Goal: Task Accomplishment & Management: Use online tool/utility

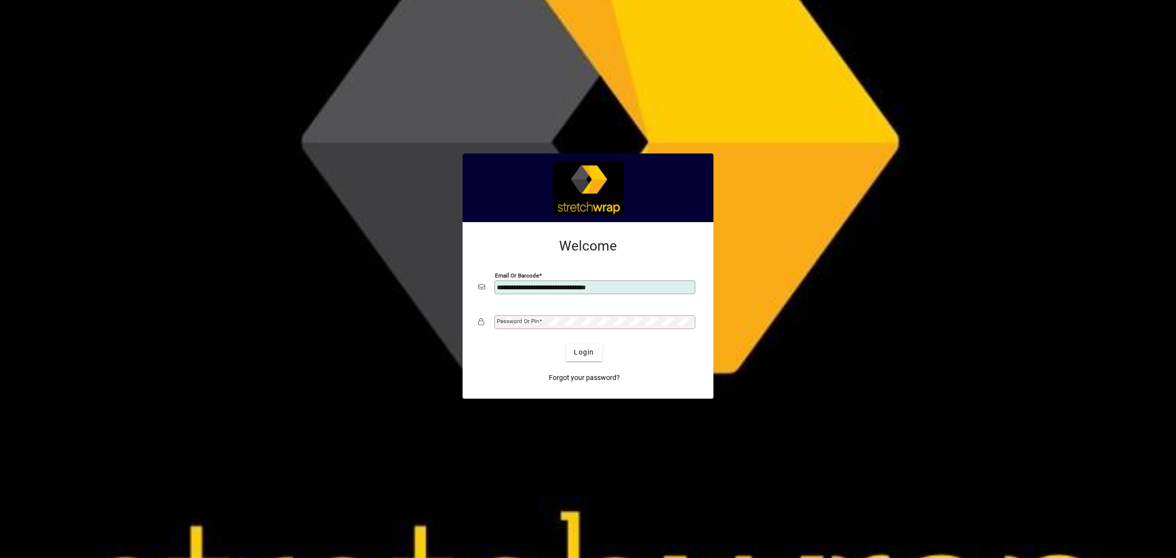
click at [566, 344] on button "Login" at bounding box center [584, 353] width 36 height 18
drag, startPoint x: 562, startPoint y: 284, endPoint x: 630, endPoint y: 288, distance: 68.2
click at [630, 288] on input "**********" at bounding box center [596, 287] width 198 height 8
type input "**********"
click at [509, 322] on mat-label "Password or Pin" at bounding box center [518, 321] width 42 height 7
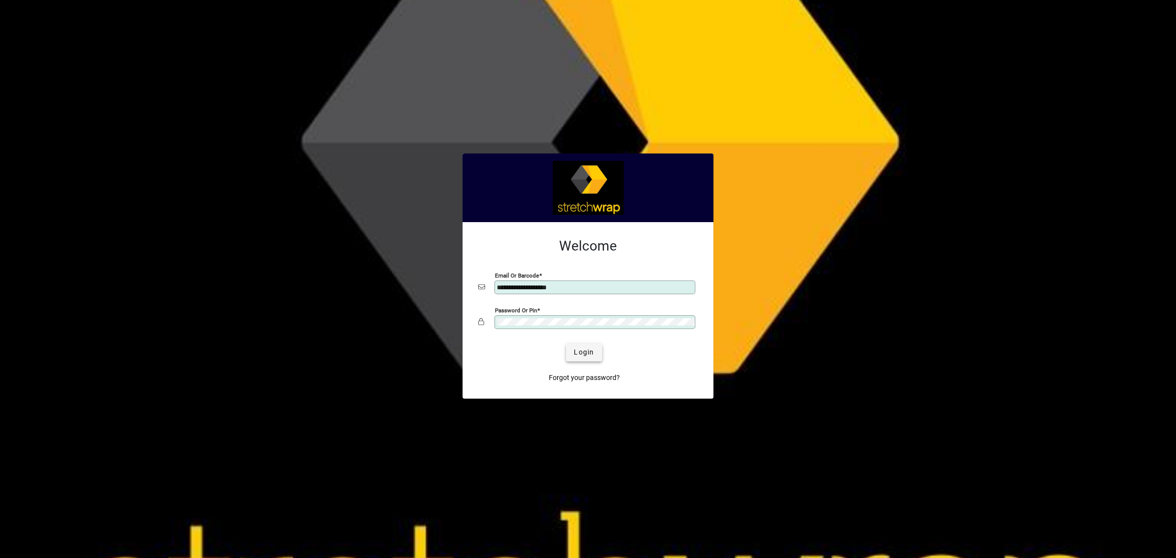
click at [595, 353] on span "submit" at bounding box center [584, 353] width 36 height 24
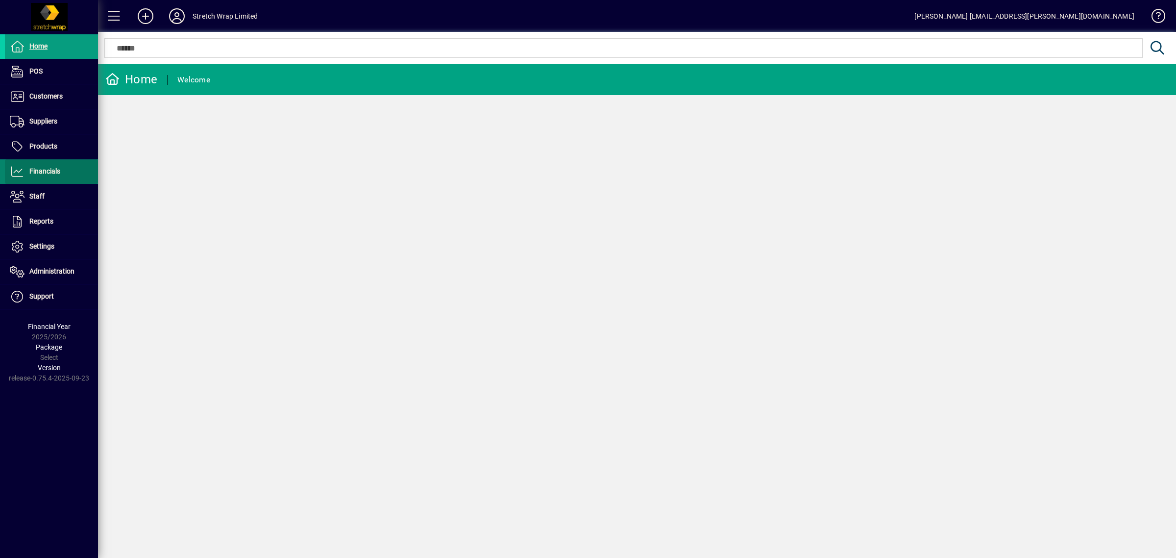
click at [35, 167] on span "Financials" at bounding box center [44, 171] width 31 height 8
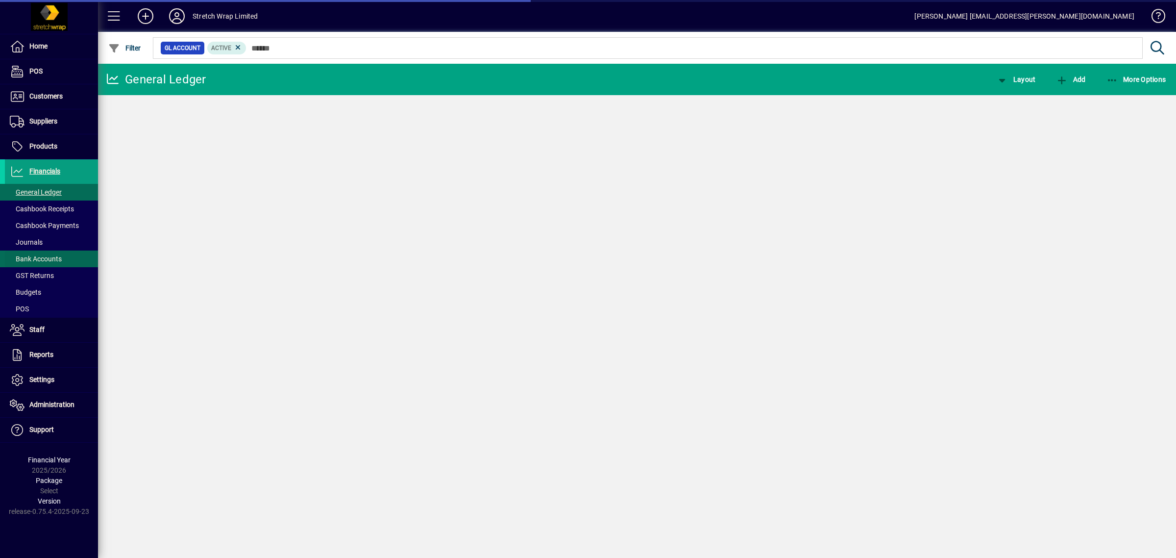
click at [41, 257] on span "Bank Accounts" at bounding box center [36, 259] width 52 height 8
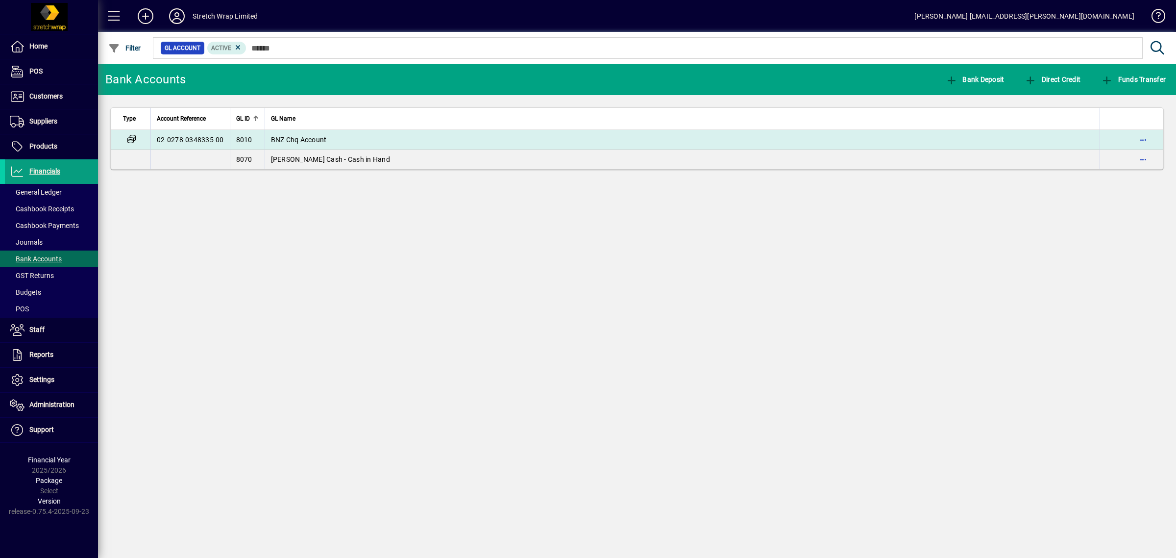
click at [303, 136] on span "BNZ Chq Account" at bounding box center [299, 140] width 56 height 8
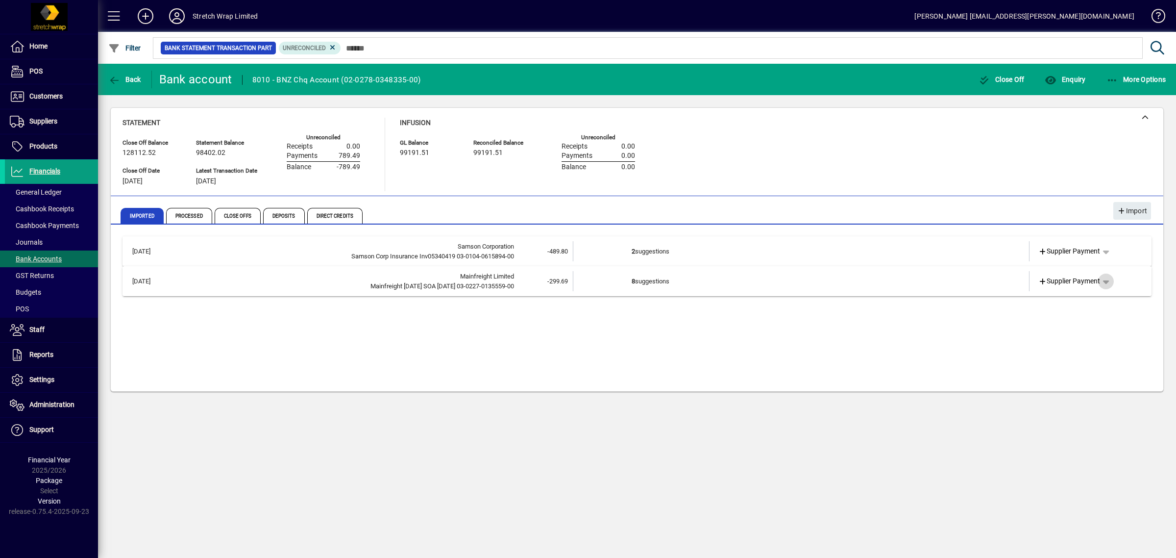
click at [1106, 282] on span "button" at bounding box center [1106, 282] width 24 height 24
click at [722, 350] on div at bounding box center [588, 279] width 1176 height 558
click at [825, 289] on td "8 suggestions" at bounding box center [802, 281] width 341 height 20
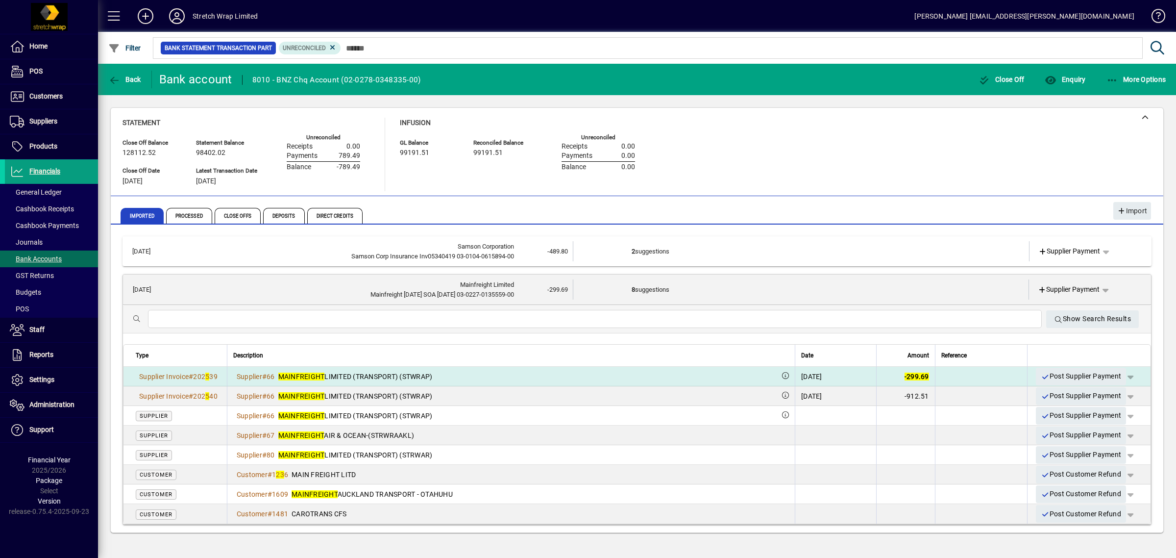
click at [1128, 377] on span "button" at bounding box center [1131, 377] width 24 height 24
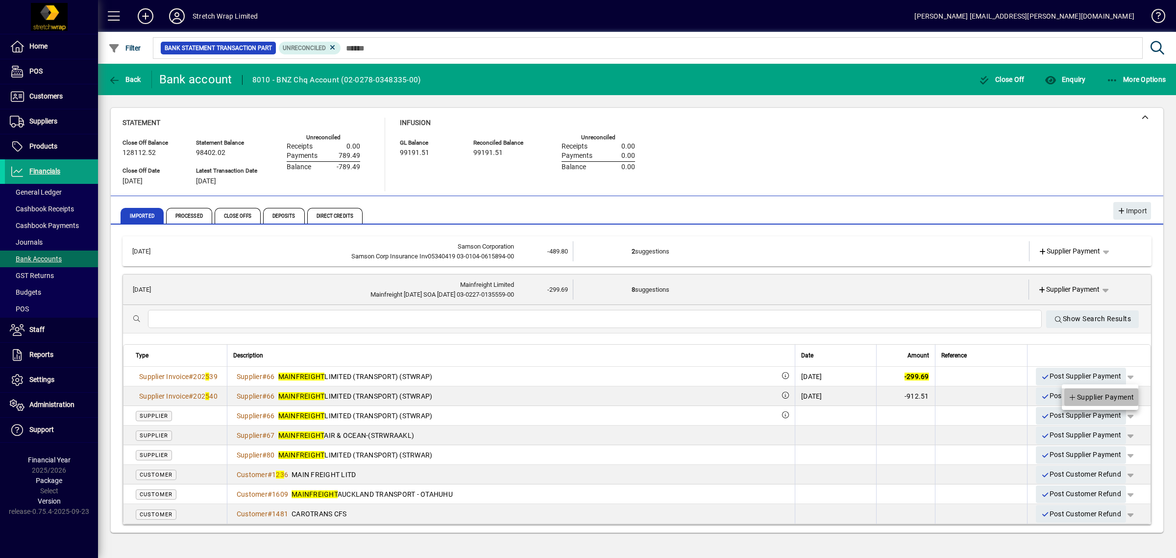
click at [1089, 397] on span "Supplier Payment" at bounding box center [1102, 397] width 66 height 12
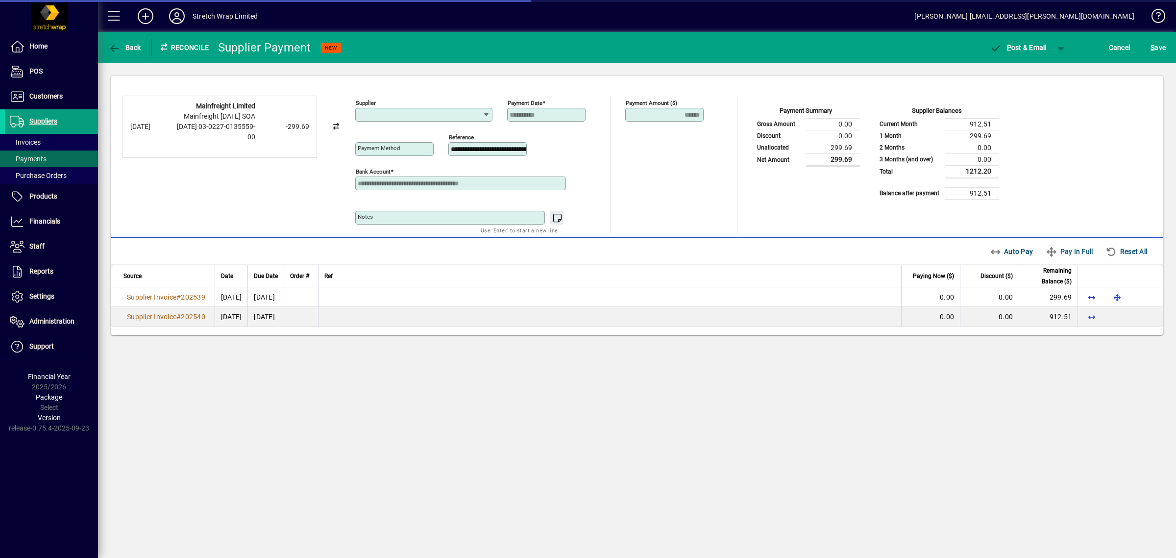
type input "**********"
click at [1059, 50] on span "button" at bounding box center [1062, 48] width 24 height 24
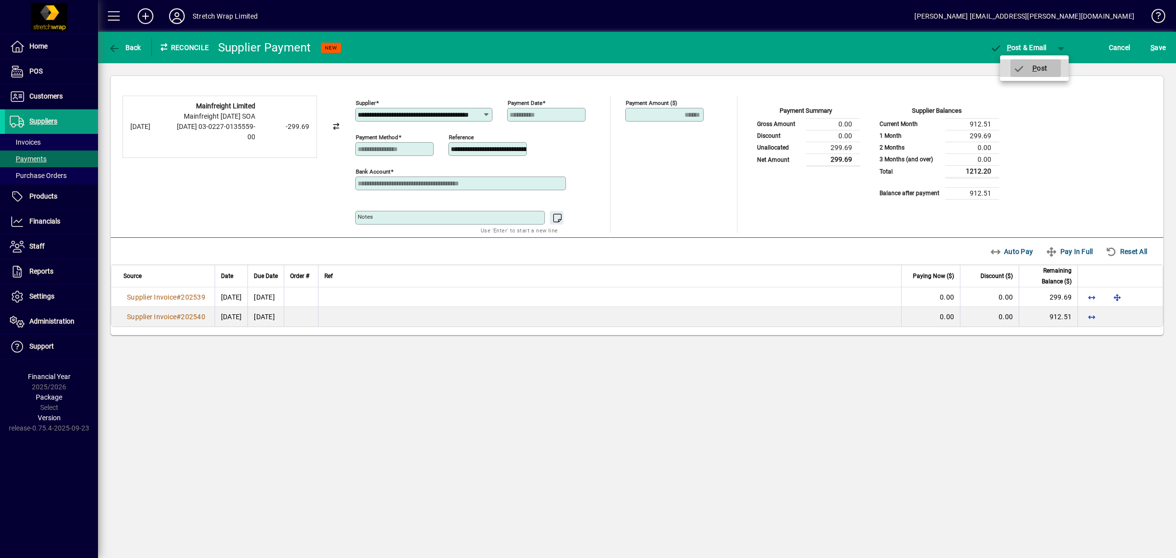
click at [1047, 67] on span "P ost" at bounding box center [1030, 68] width 35 height 8
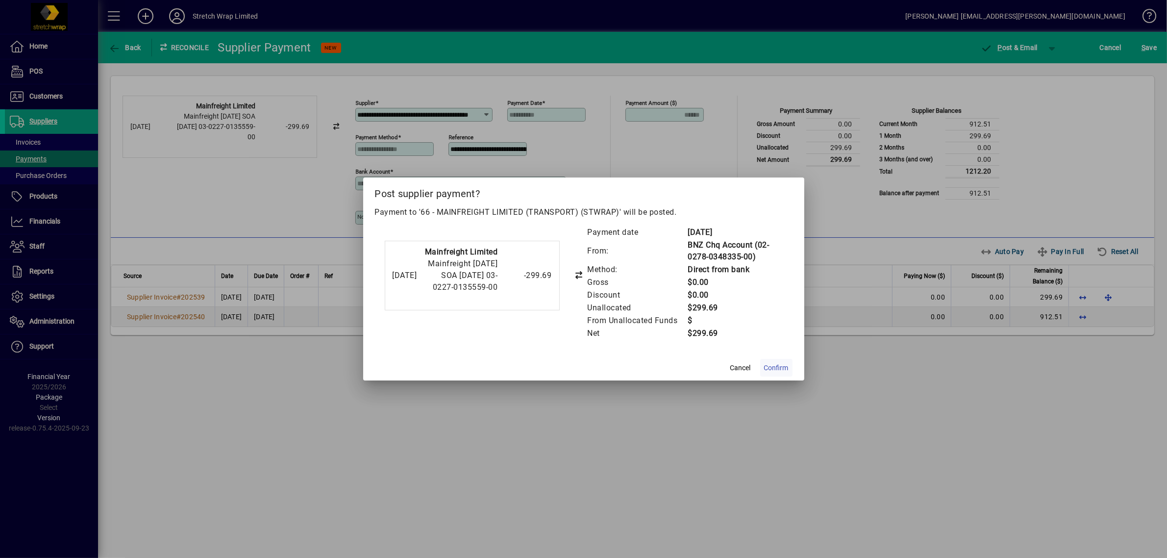
click at [786, 367] on span "Confirm" at bounding box center [776, 368] width 25 height 10
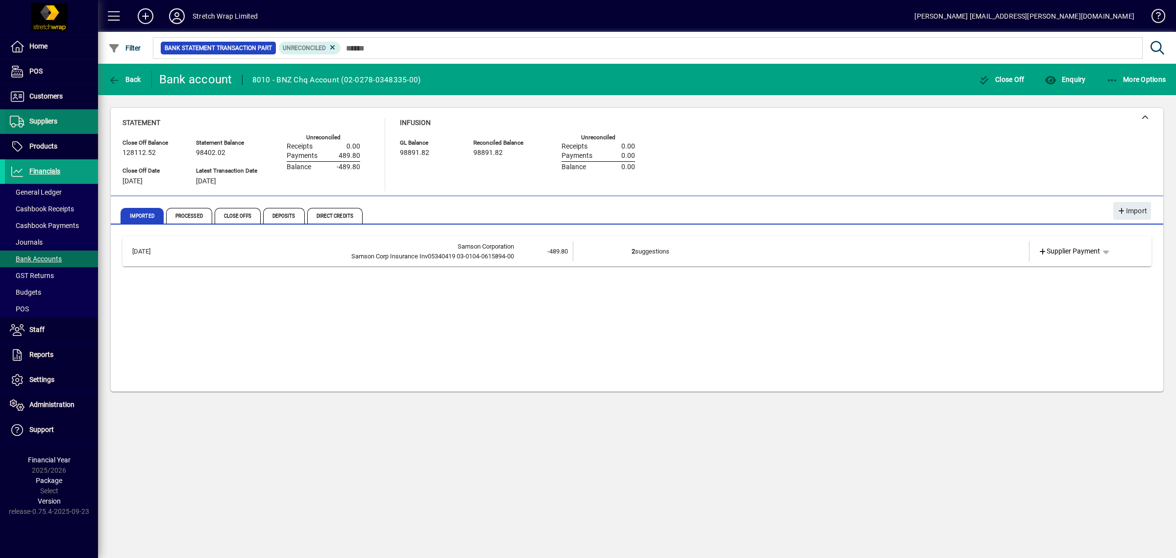
click at [49, 121] on span "Suppliers" at bounding box center [43, 121] width 28 height 8
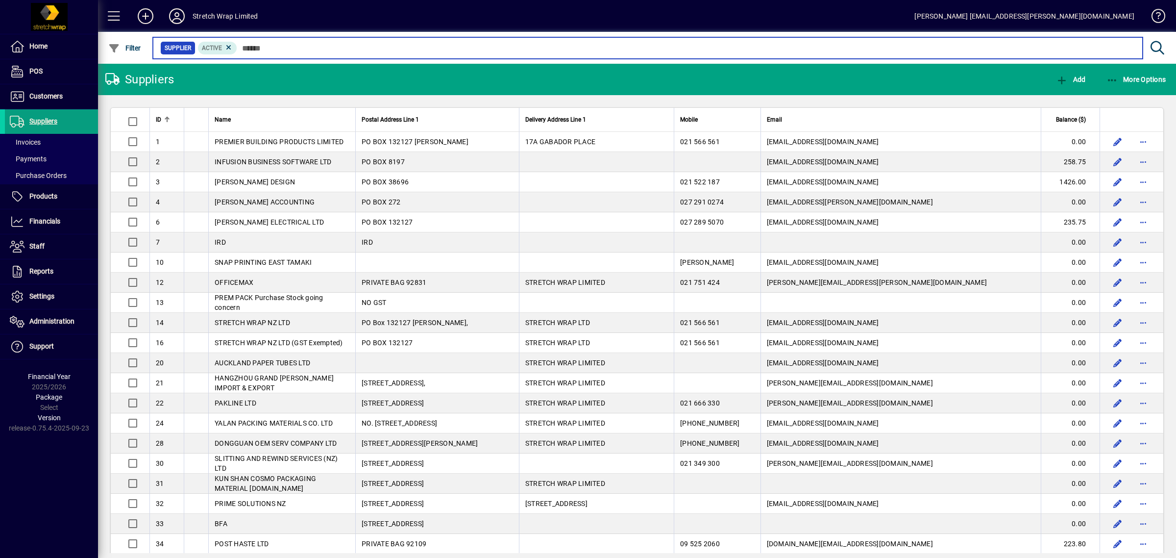
click at [290, 45] on input "text" at bounding box center [686, 48] width 898 height 14
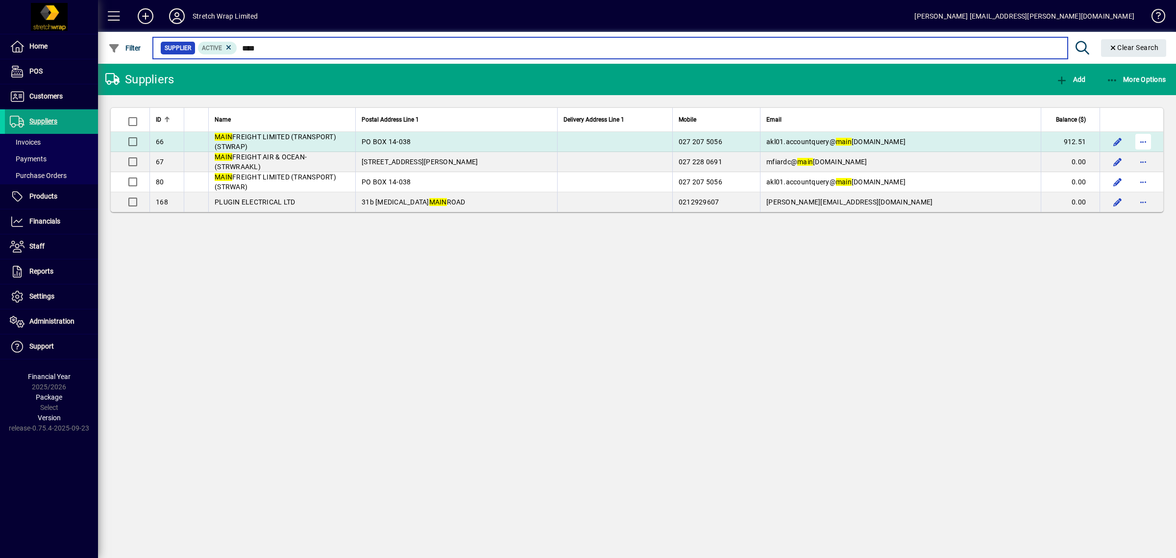
type input "****"
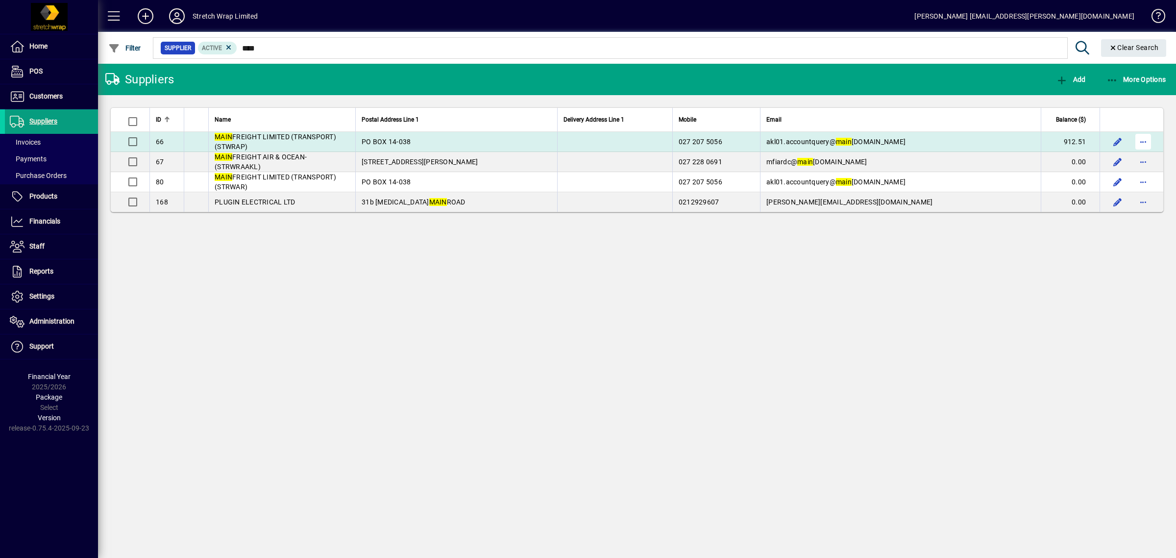
click at [1143, 140] on span "button" at bounding box center [1144, 142] width 24 height 24
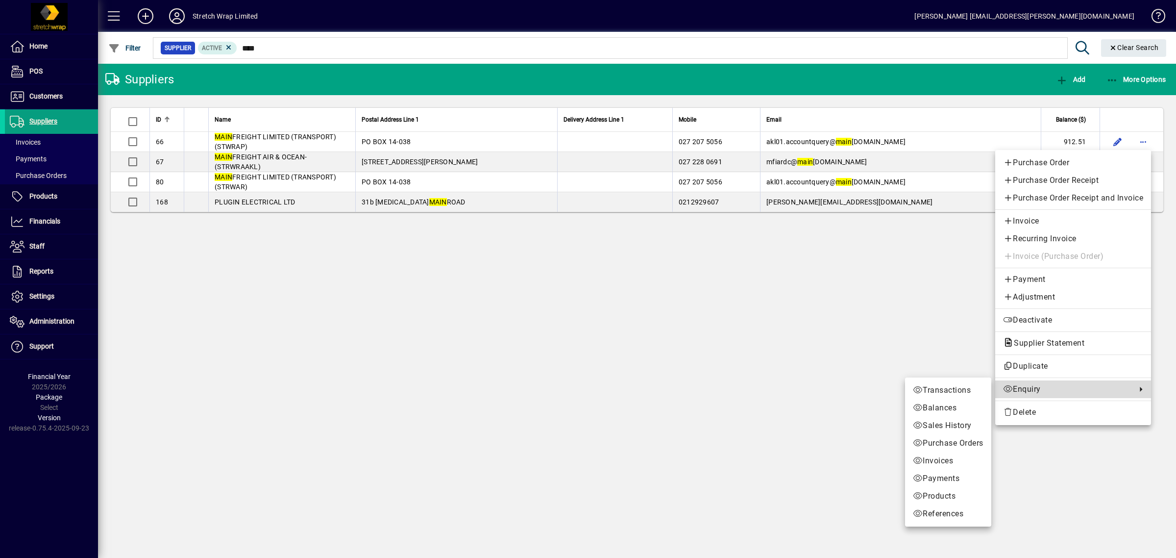
click at [1027, 390] on span "Enquiry" at bounding box center [1067, 389] width 128 height 12
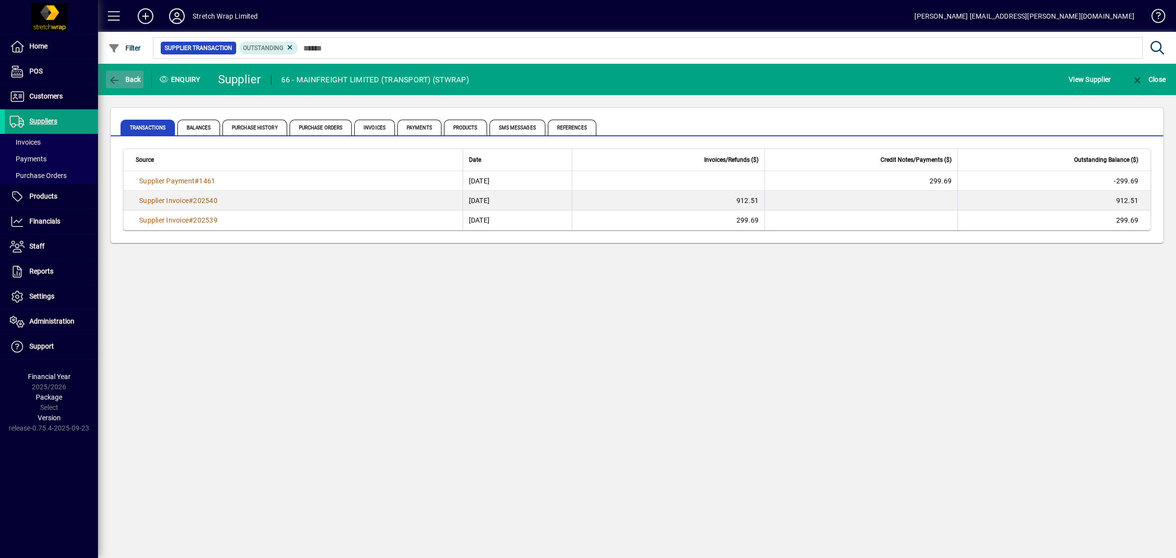
click at [117, 75] on icon "button" at bounding box center [114, 80] width 12 height 10
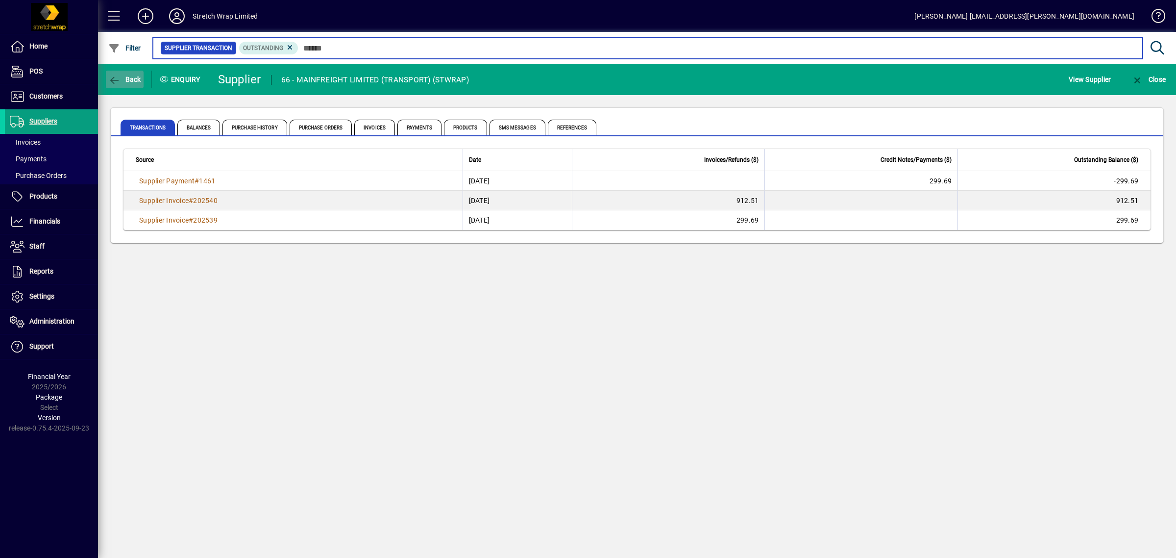
type input "****"
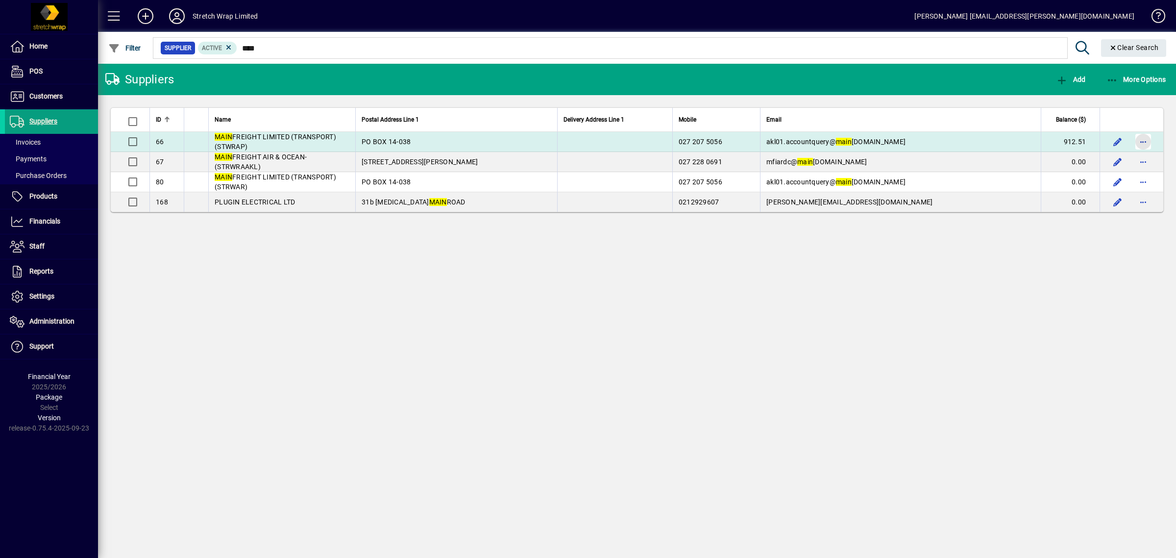
click at [1147, 140] on span "button" at bounding box center [1144, 142] width 24 height 24
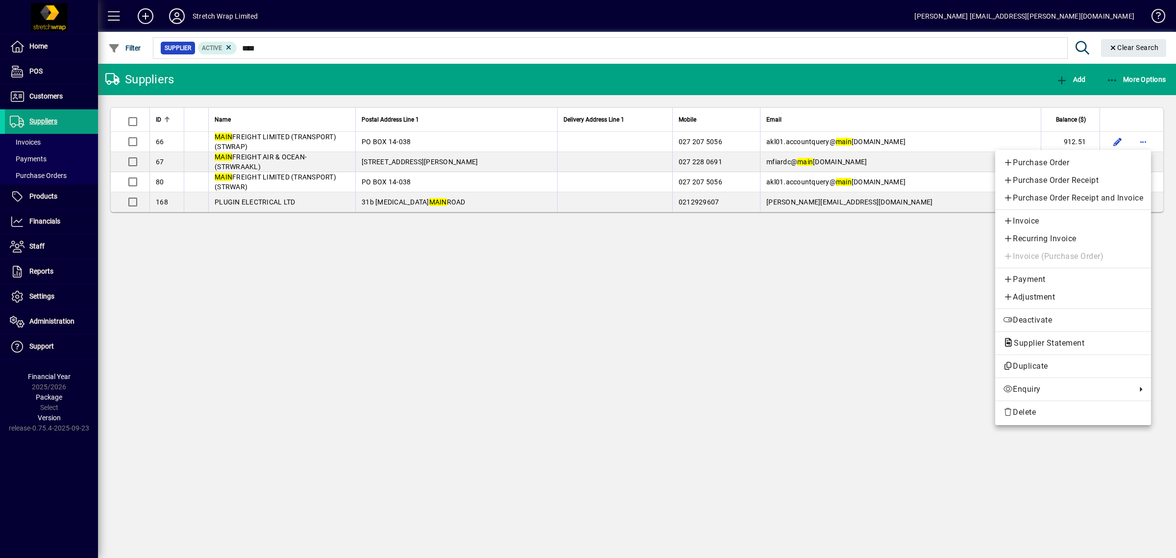
click at [916, 267] on div at bounding box center [588, 279] width 1176 height 558
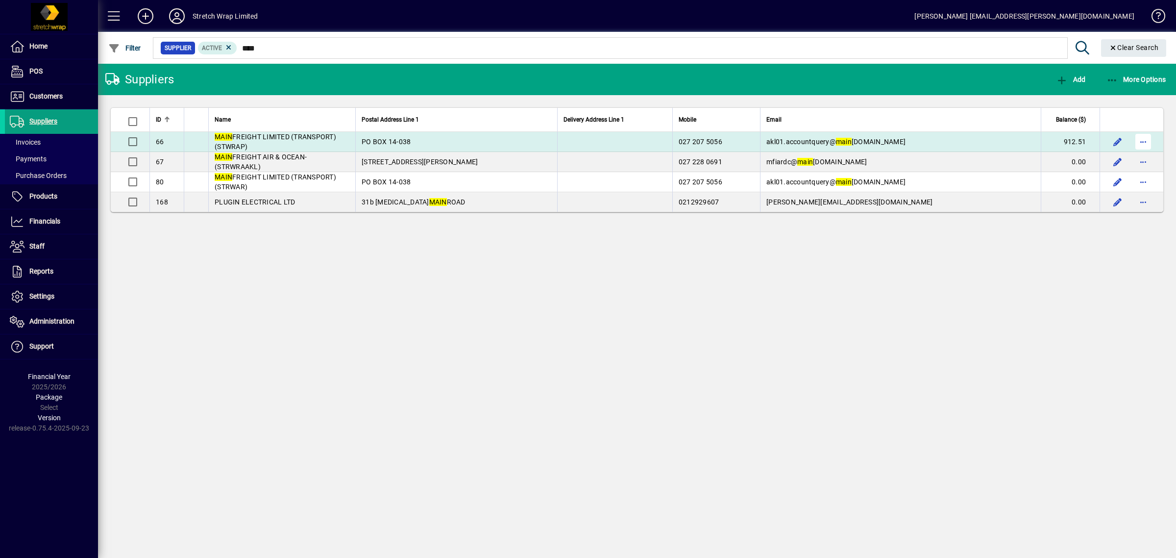
click at [1143, 144] on span "button" at bounding box center [1144, 142] width 24 height 24
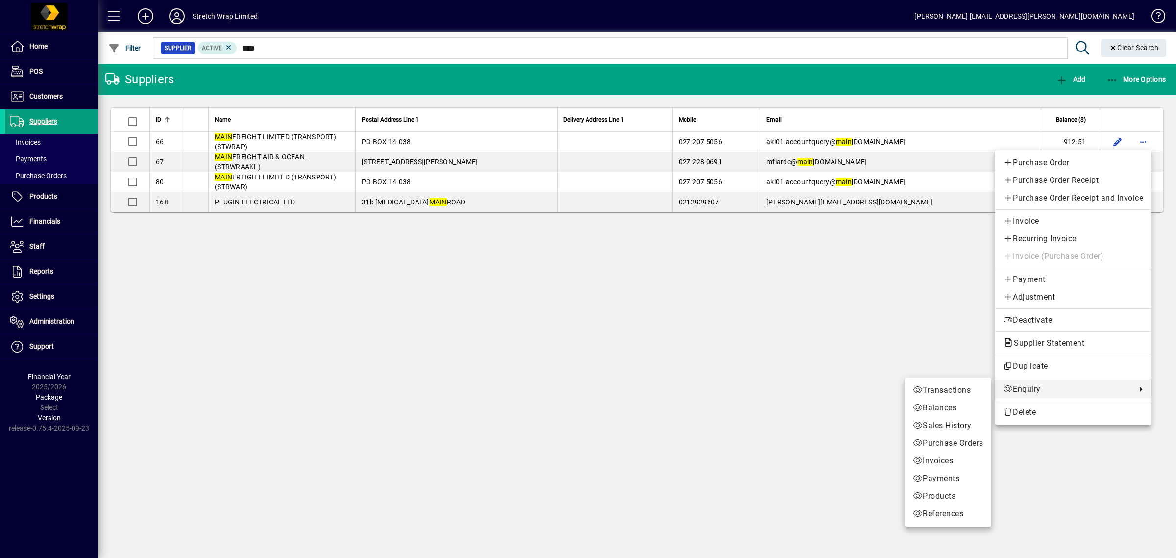
click at [1016, 388] on span "Enquiry" at bounding box center [1067, 389] width 128 height 12
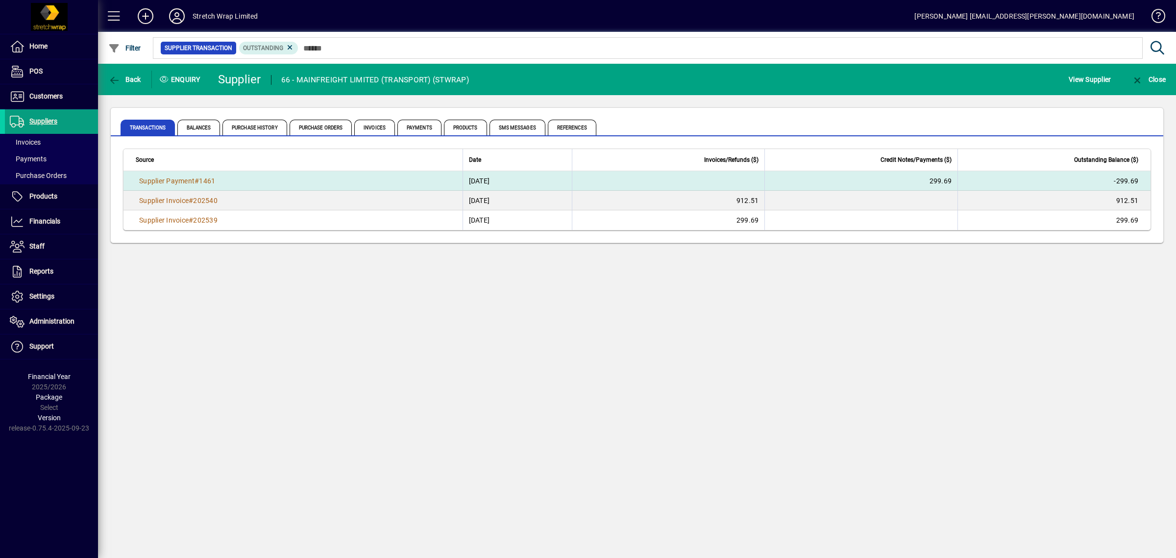
click at [953, 179] on td "299.69" at bounding box center [861, 181] width 193 height 20
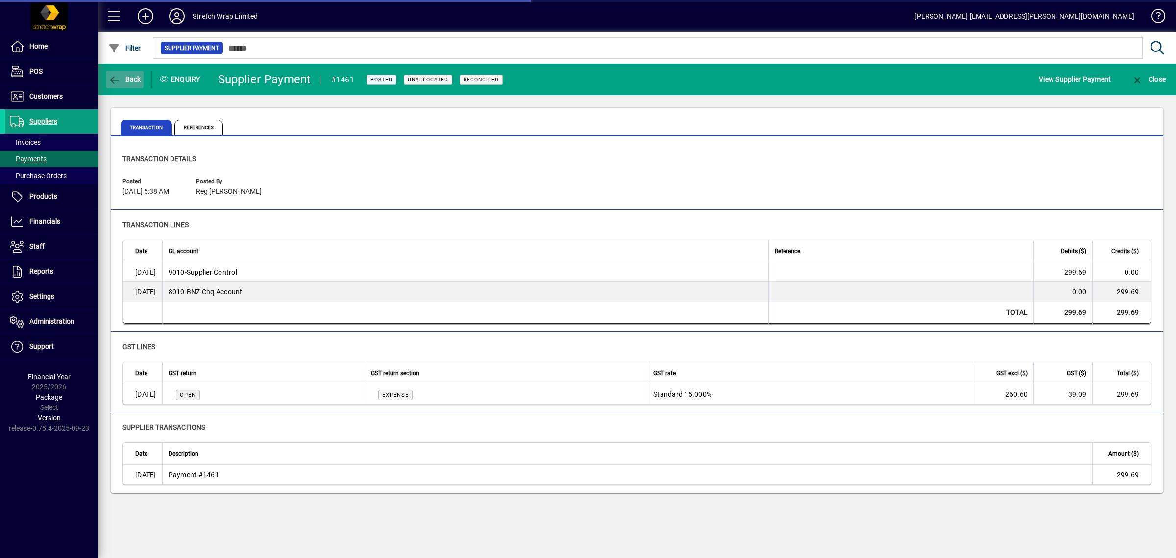
click at [135, 81] on span "Back" at bounding box center [124, 79] width 33 height 8
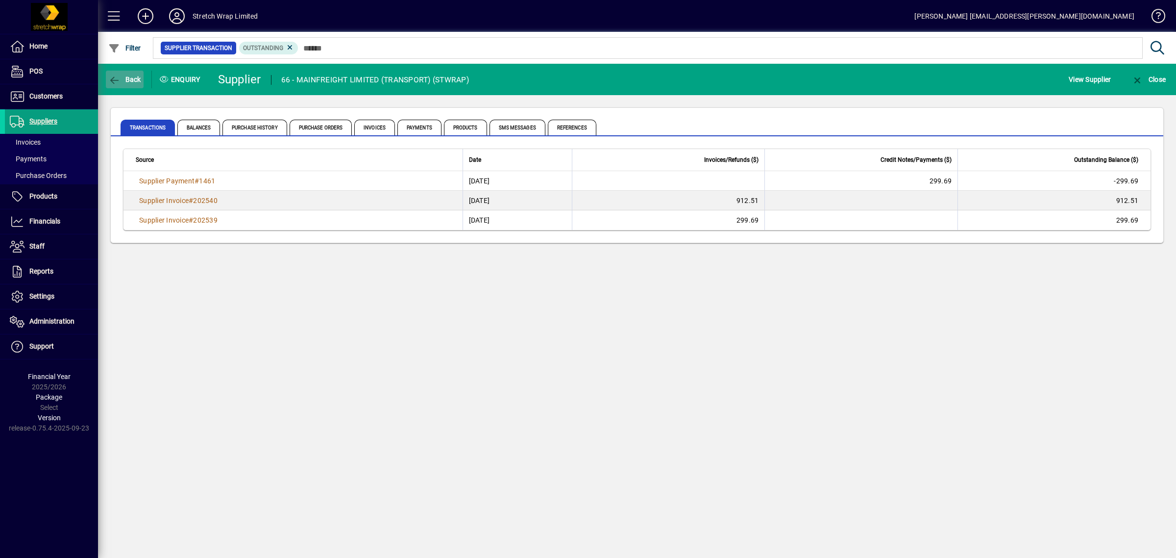
click at [136, 73] on span "button" at bounding box center [125, 80] width 38 height 24
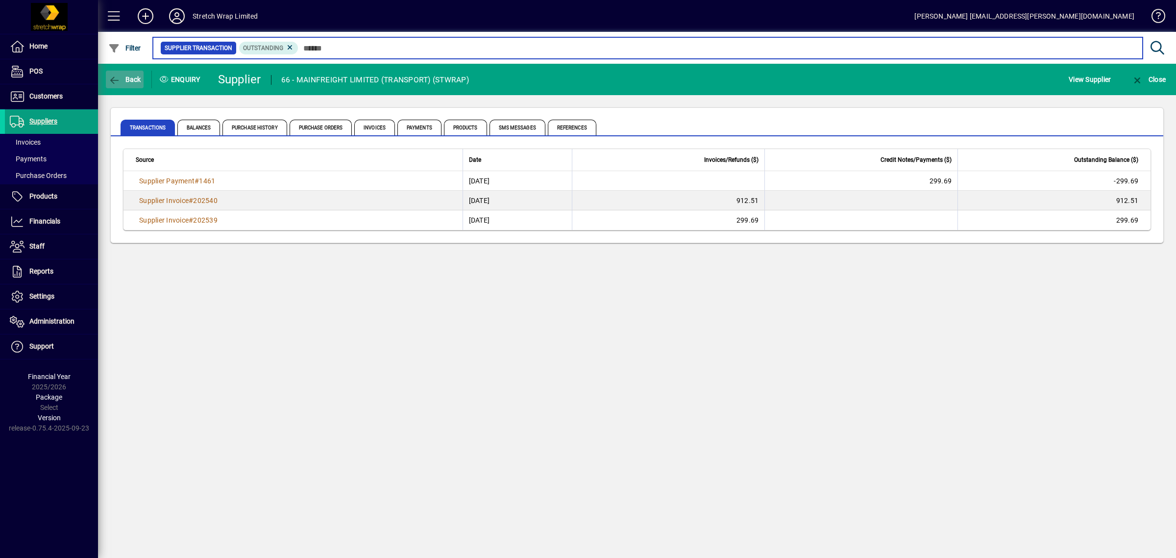
type input "****"
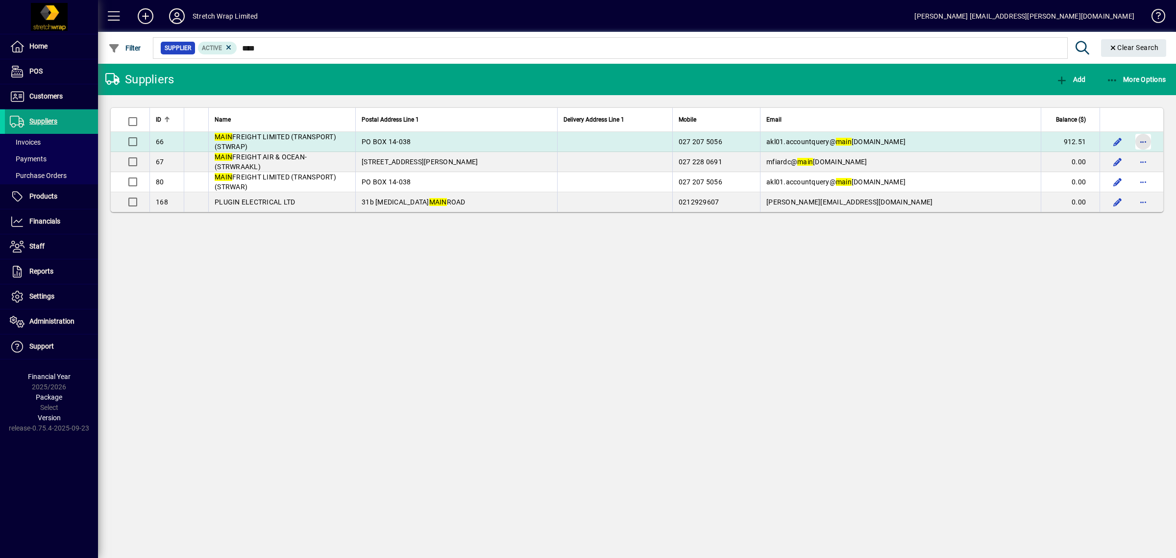
click at [1150, 140] on span "button" at bounding box center [1144, 142] width 24 height 24
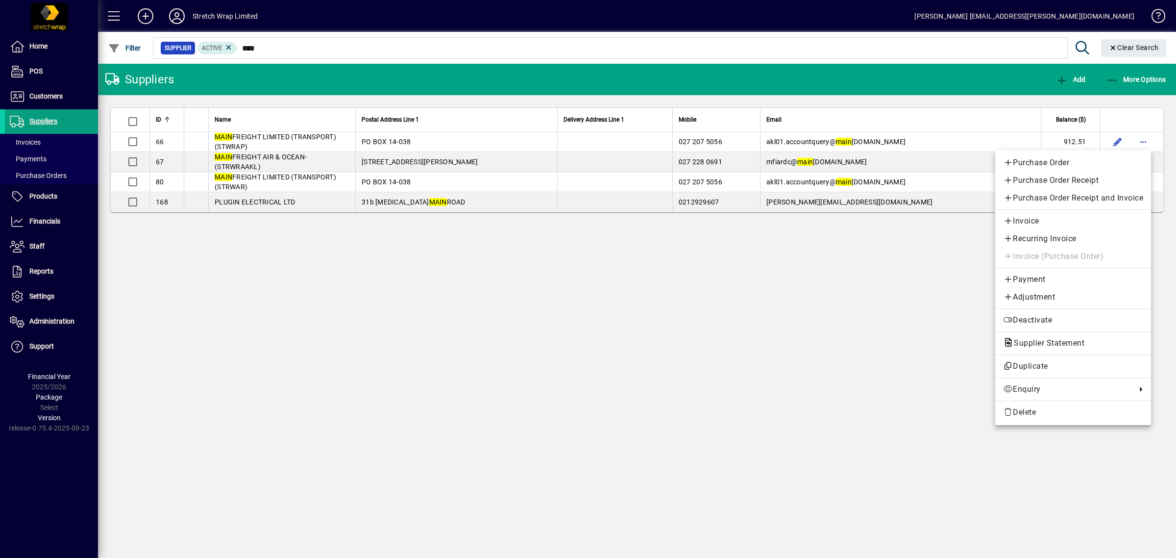
click at [815, 358] on div at bounding box center [588, 279] width 1176 height 558
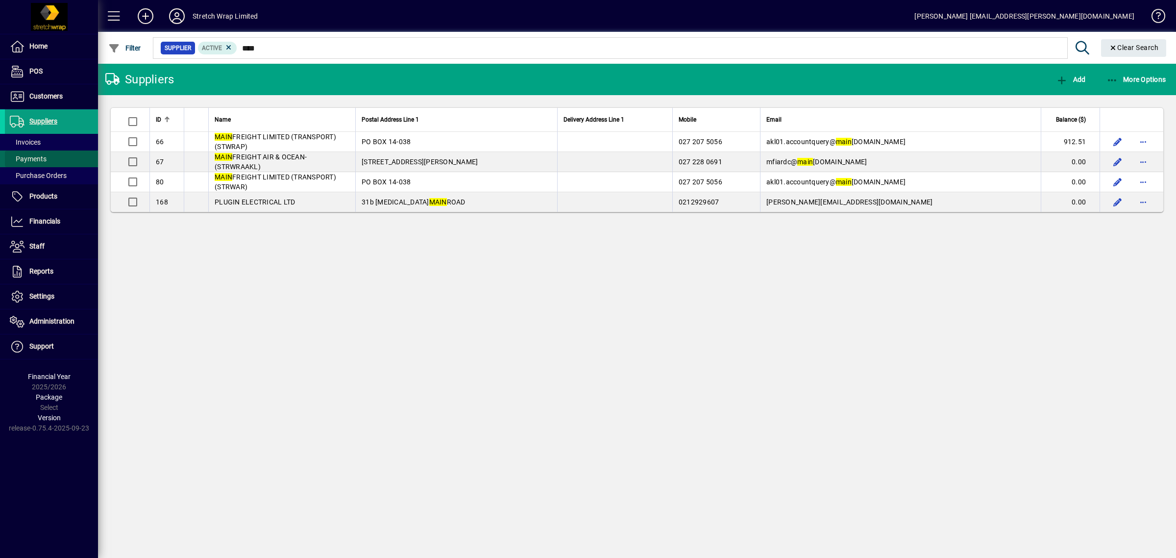
click at [30, 160] on span "Payments" at bounding box center [28, 159] width 37 height 8
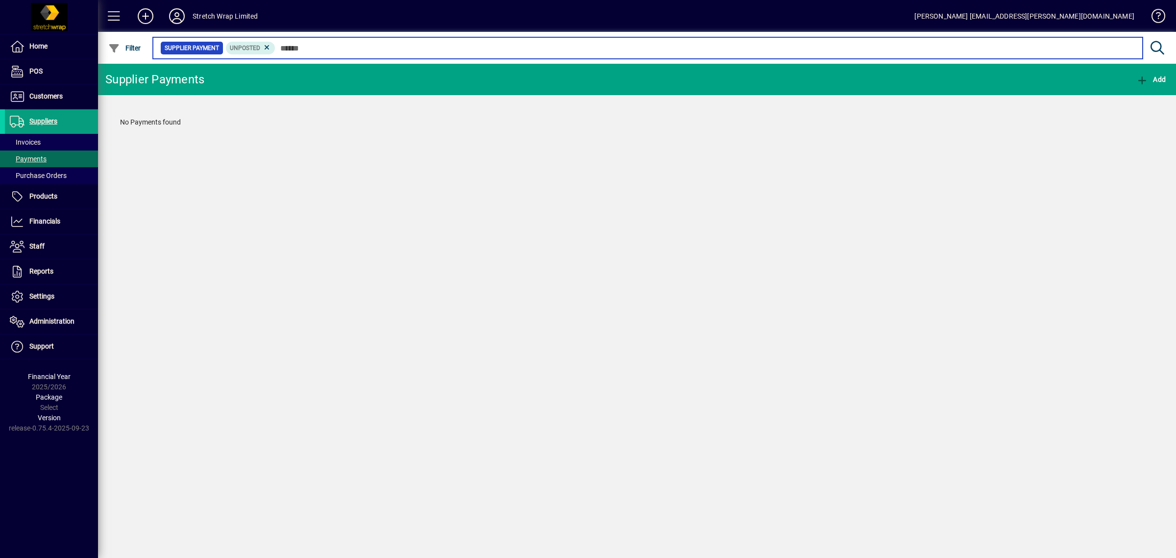
click at [286, 43] on input "text" at bounding box center [705, 48] width 860 height 14
type input "****"
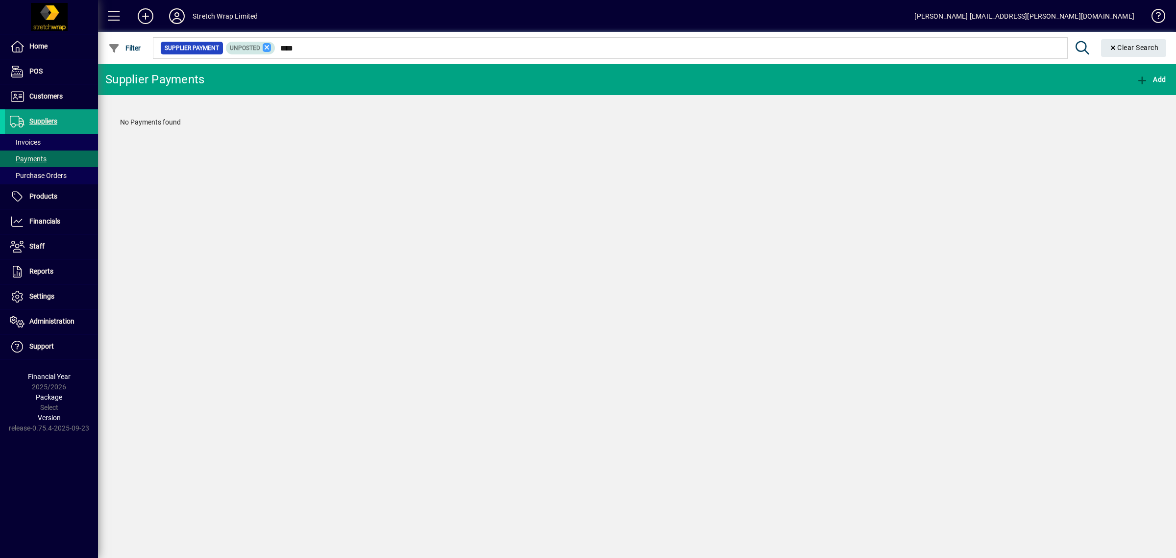
click at [265, 44] on icon at bounding box center [267, 47] width 9 height 9
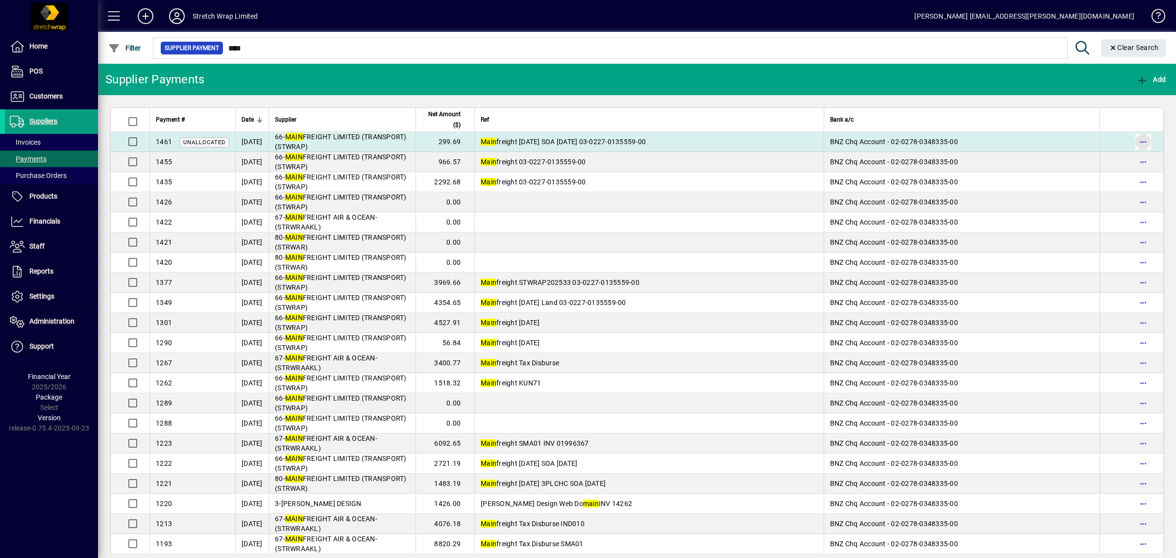
click at [1135, 138] on span "button" at bounding box center [1144, 142] width 24 height 24
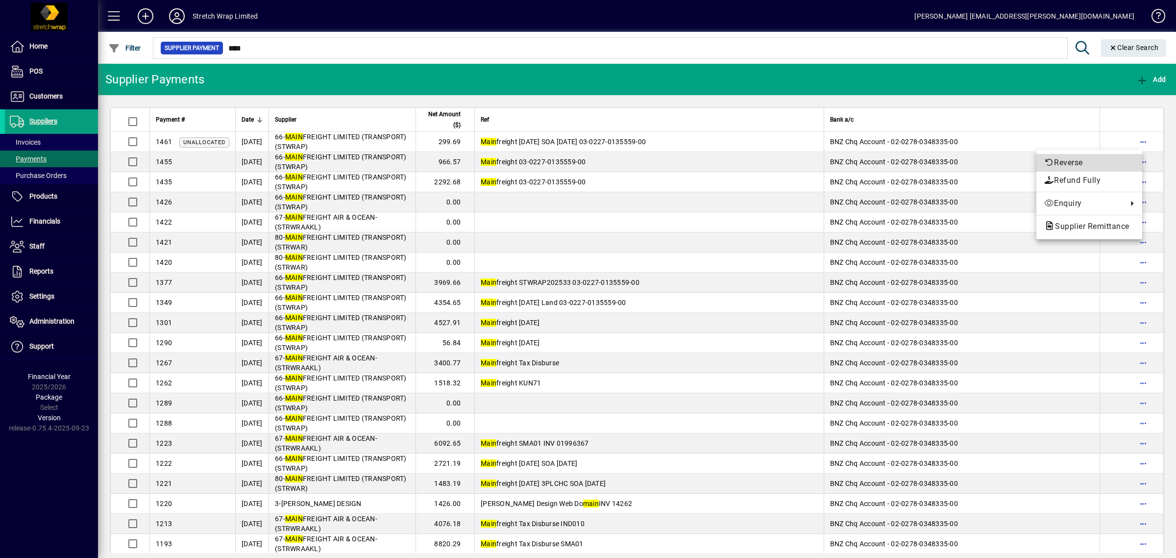
click at [1077, 160] on span "Reverse" at bounding box center [1090, 163] width 90 height 12
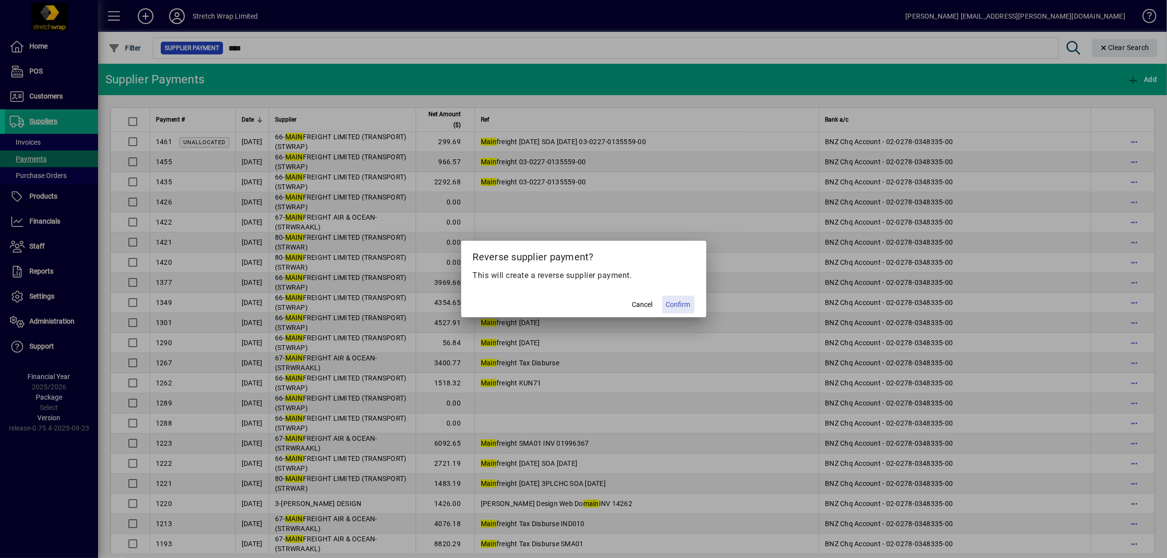
click at [685, 307] on span "Confirm" at bounding box center [678, 304] width 25 height 10
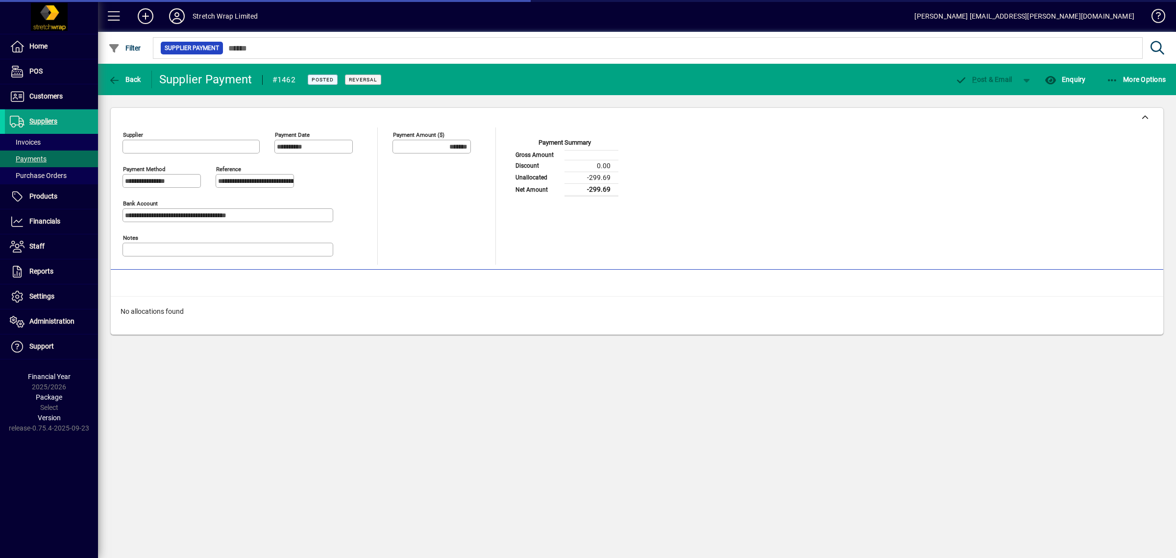
type input "**********"
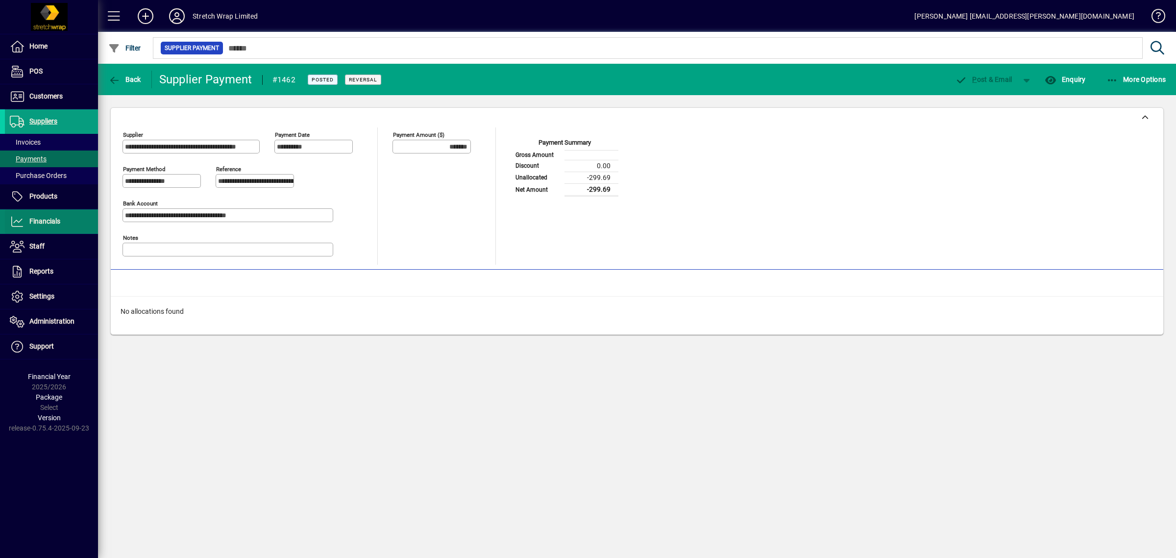
click at [42, 219] on span "Financials" at bounding box center [44, 221] width 31 height 8
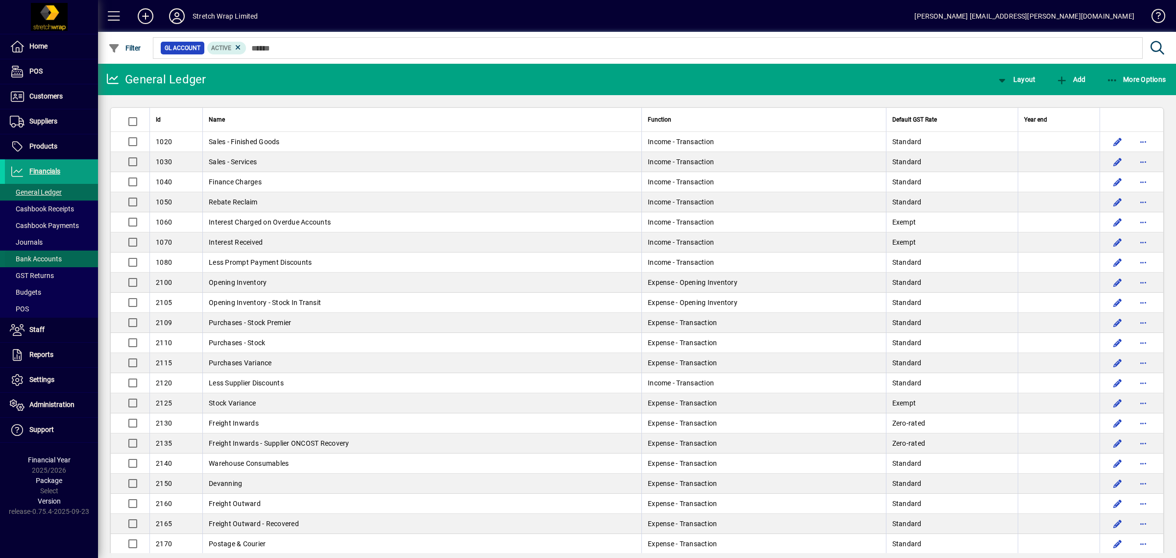
click at [32, 257] on span "Bank Accounts" at bounding box center [36, 259] width 52 height 8
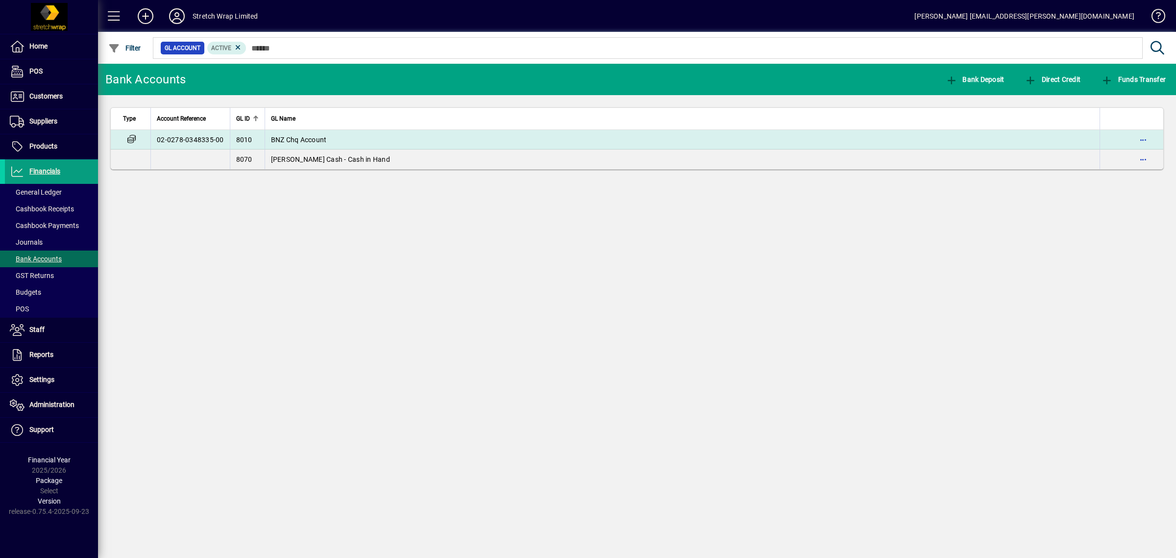
click at [314, 134] on td "BNZ Chq Account" at bounding box center [683, 140] width 836 height 20
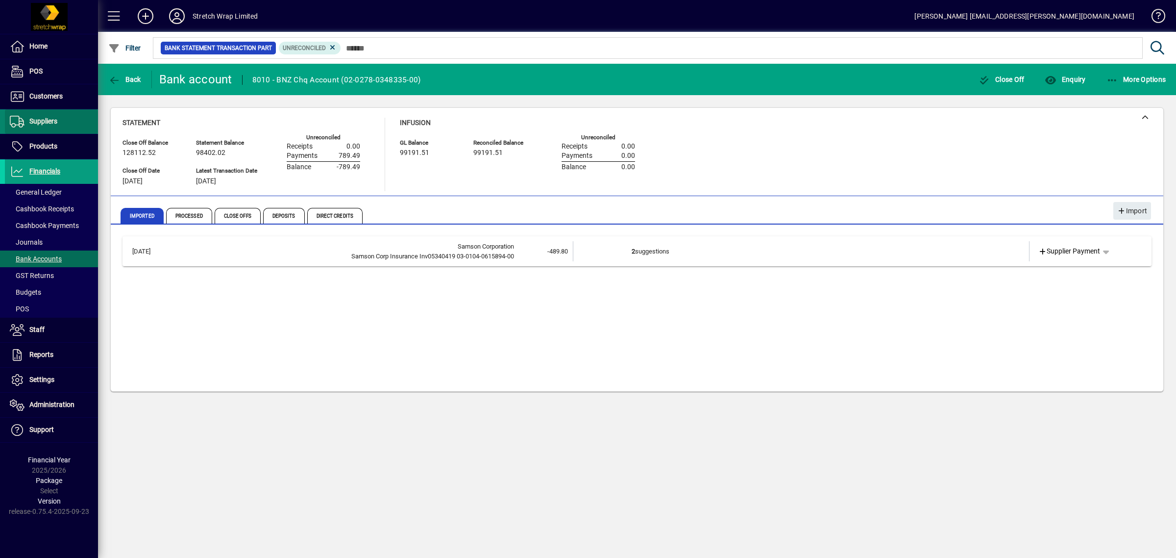
click at [59, 121] on span at bounding box center [51, 122] width 93 height 24
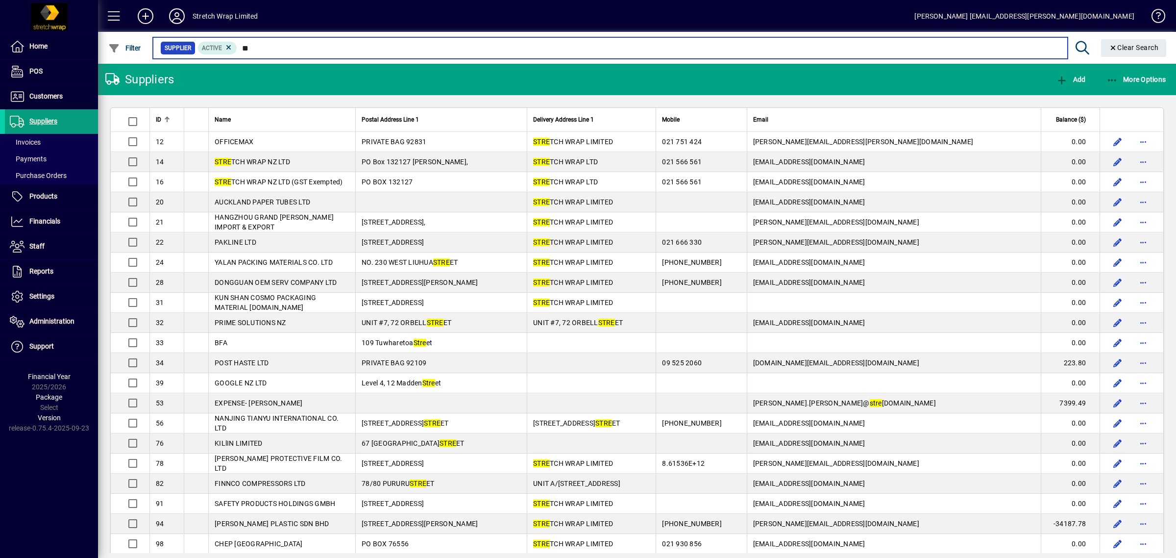
type input "*"
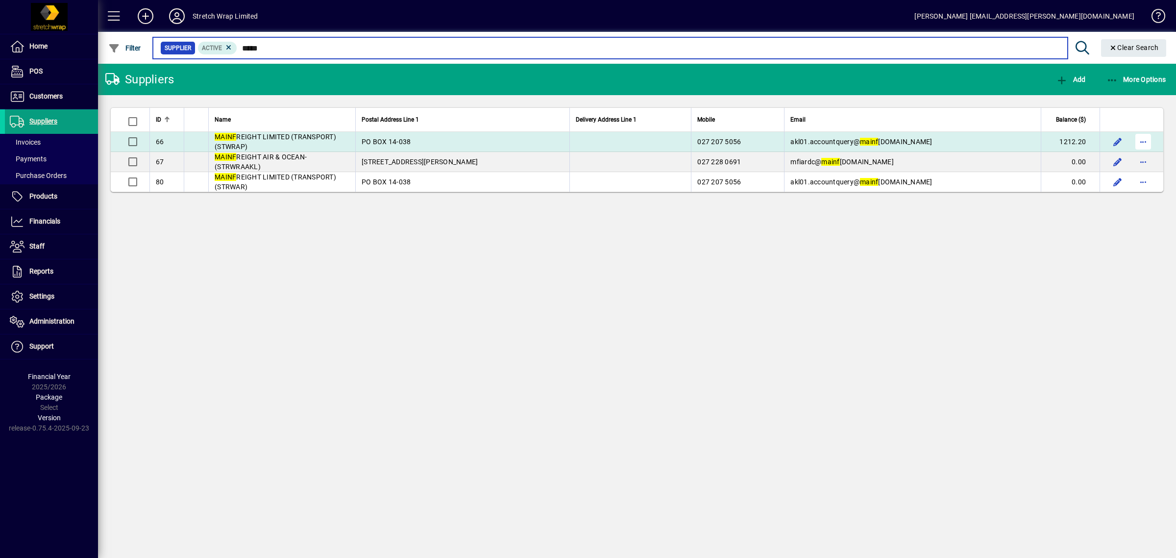
type input "*****"
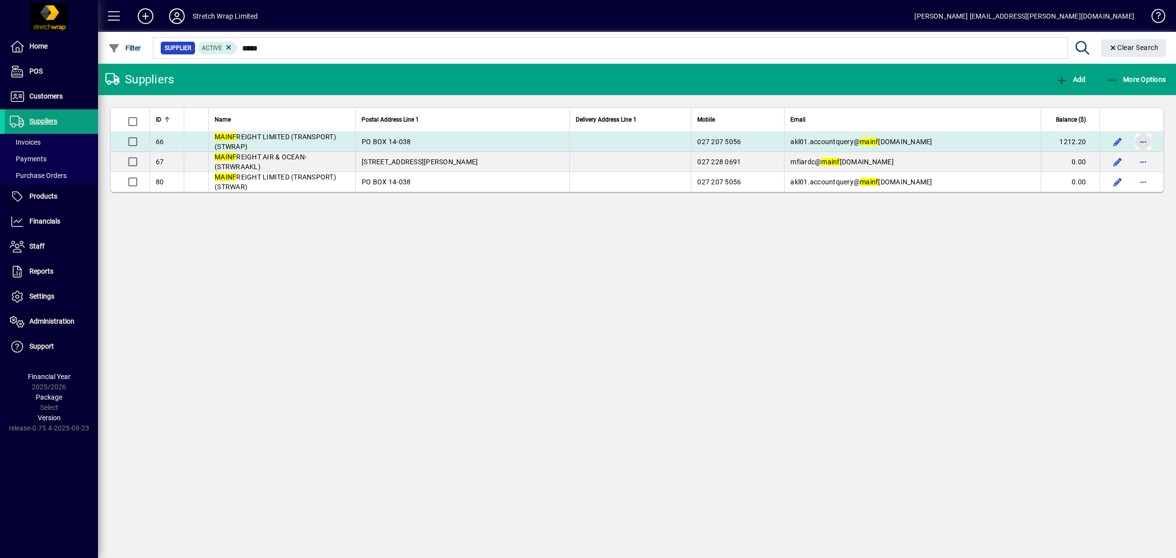
click at [1141, 140] on span "button" at bounding box center [1144, 142] width 24 height 24
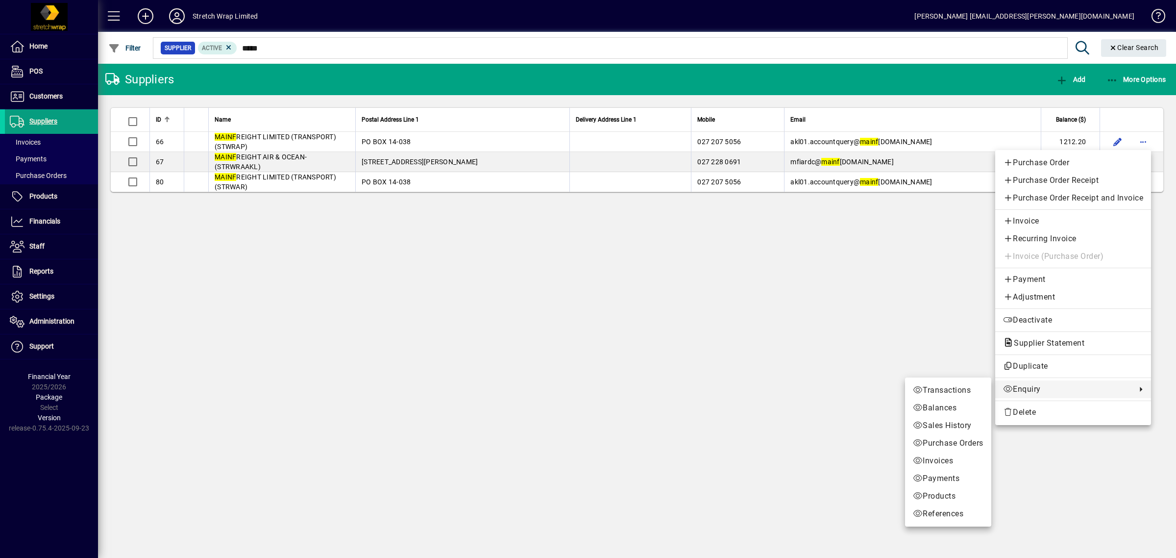
click at [1013, 391] on span "Enquiry" at bounding box center [1067, 389] width 128 height 12
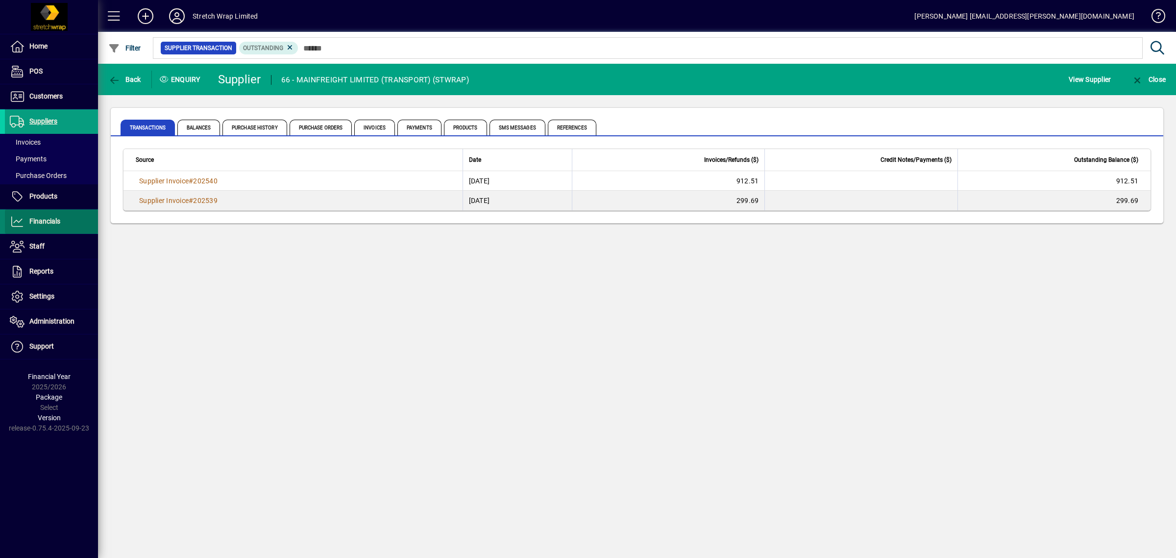
click at [51, 224] on span "Financials" at bounding box center [44, 221] width 31 height 8
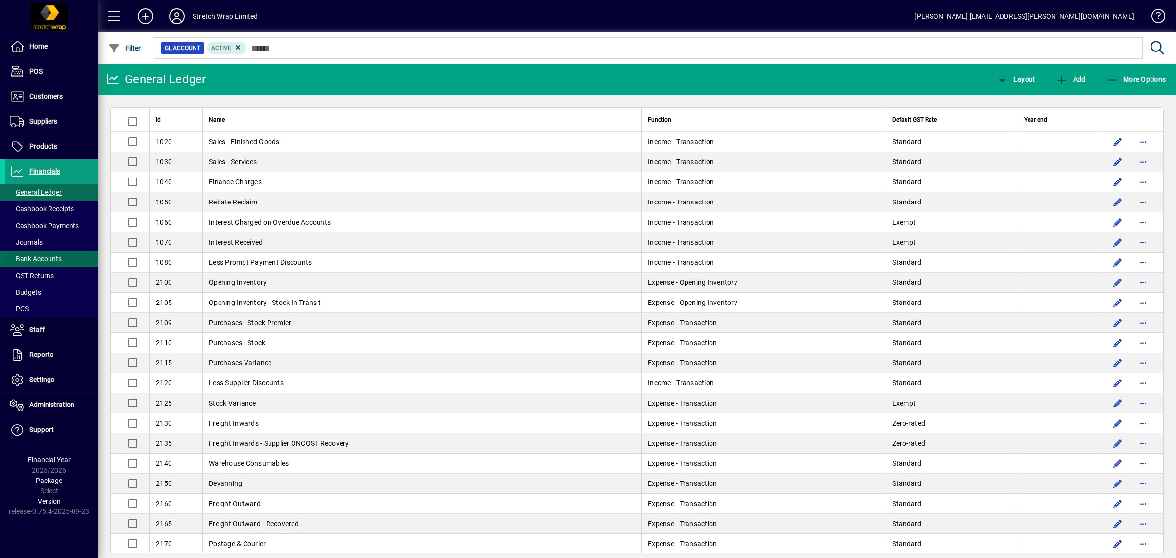
click at [38, 260] on span "Bank Accounts" at bounding box center [36, 259] width 52 height 8
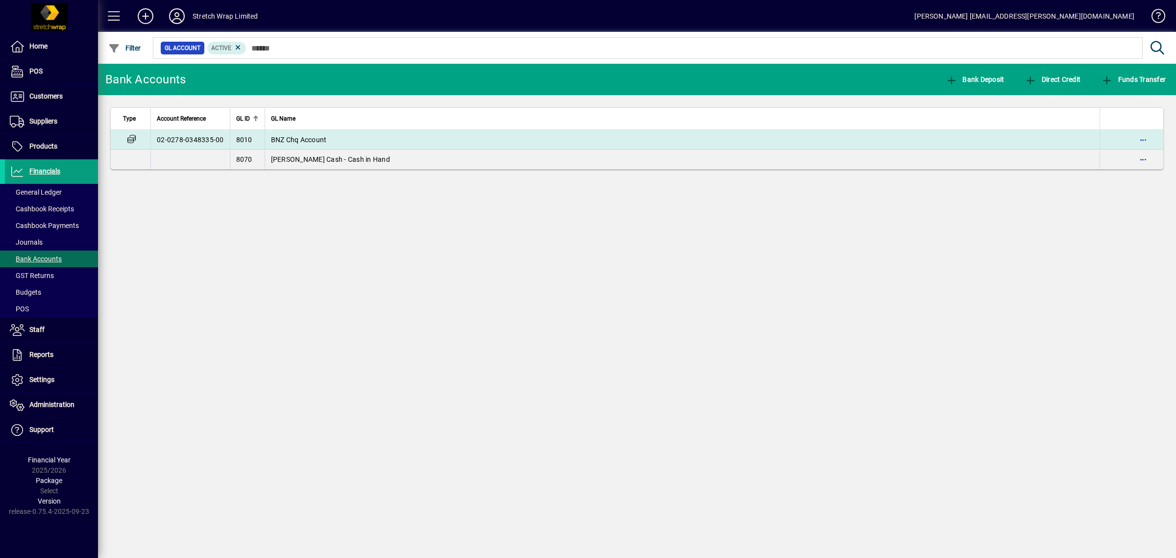
click at [296, 138] on span "BNZ Chq Account" at bounding box center [299, 140] width 56 height 8
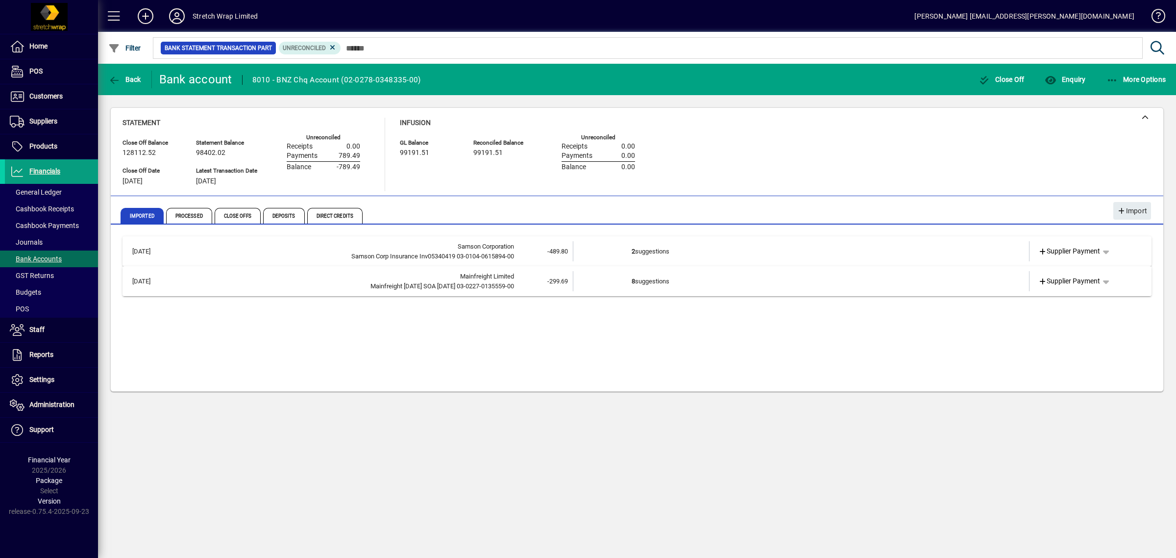
click at [836, 287] on td "8 suggestions" at bounding box center [802, 281] width 341 height 20
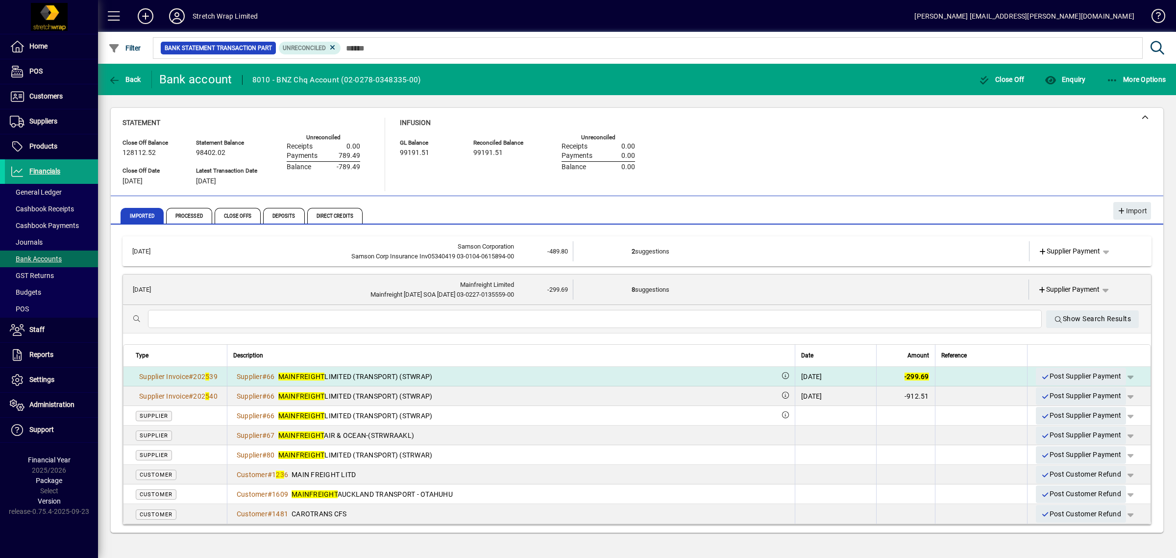
click at [1132, 374] on span "button" at bounding box center [1131, 377] width 24 height 24
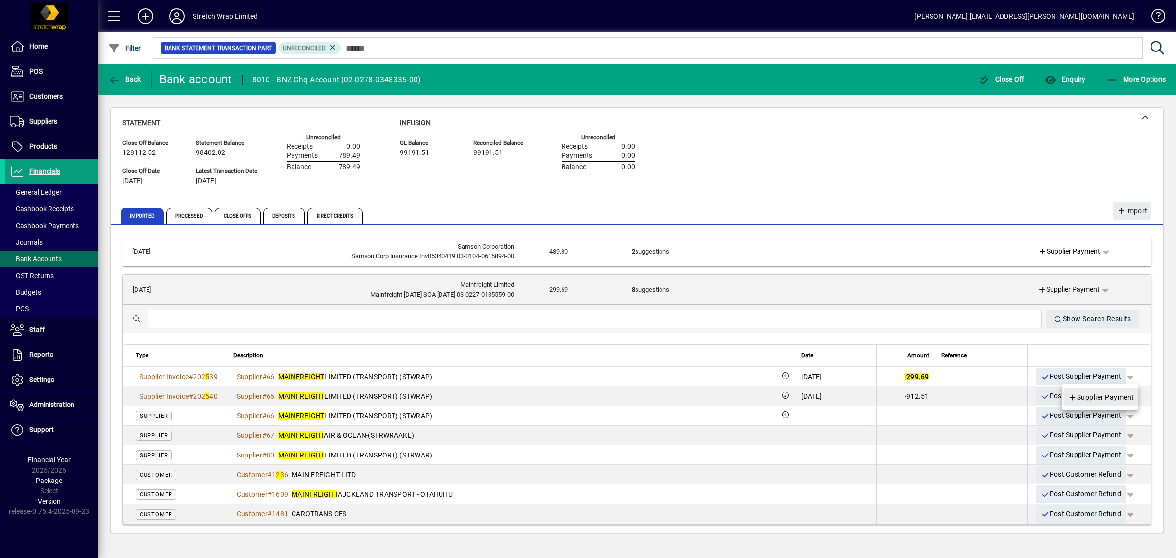
click at [1094, 396] on span "Supplier Payment" at bounding box center [1102, 397] width 66 height 12
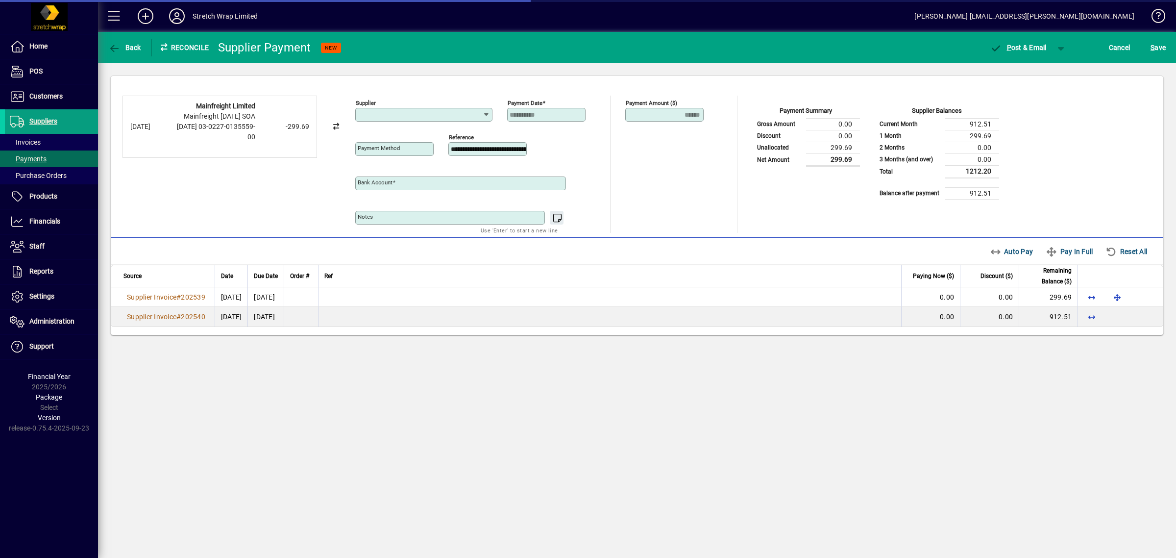
type input "**********"
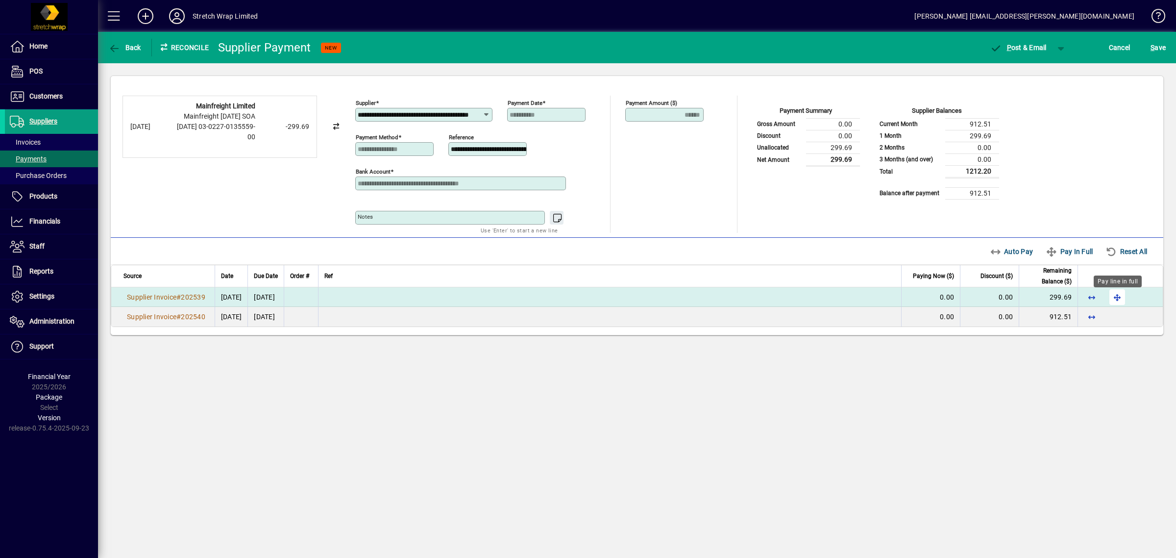
click at [1124, 297] on span "button" at bounding box center [1118, 297] width 24 height 24
click at [1064, 47] on span "button" at bounding box center [1062, 48] width 24 height 24
click at [1042, 67] on span "P ost" at bounding box center [1030, 68] width 35 height 8
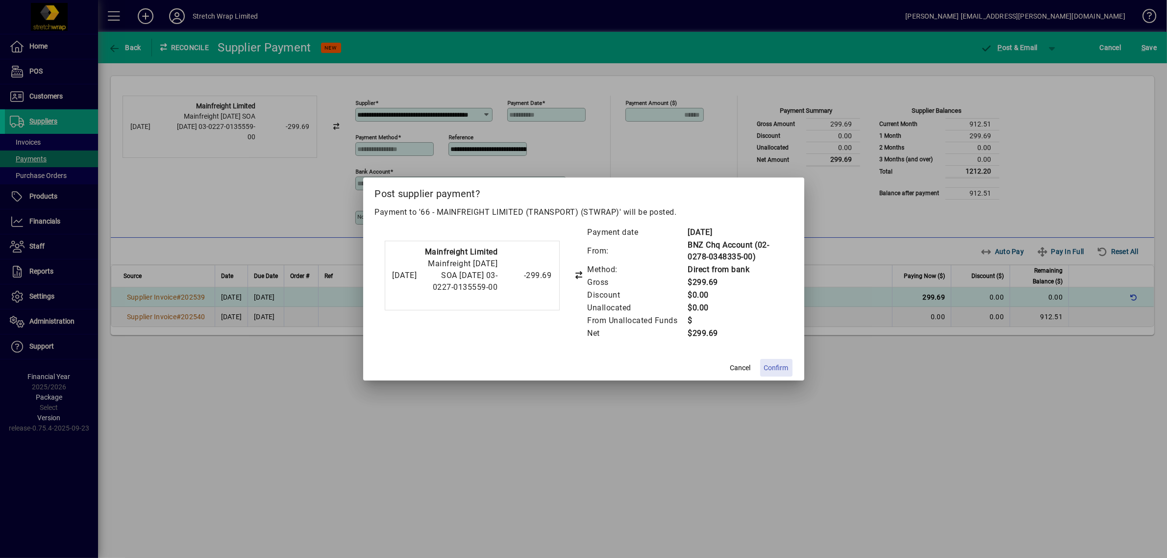
click at [778, 361] on span at bounding box center [776, 368] width 32 height 24
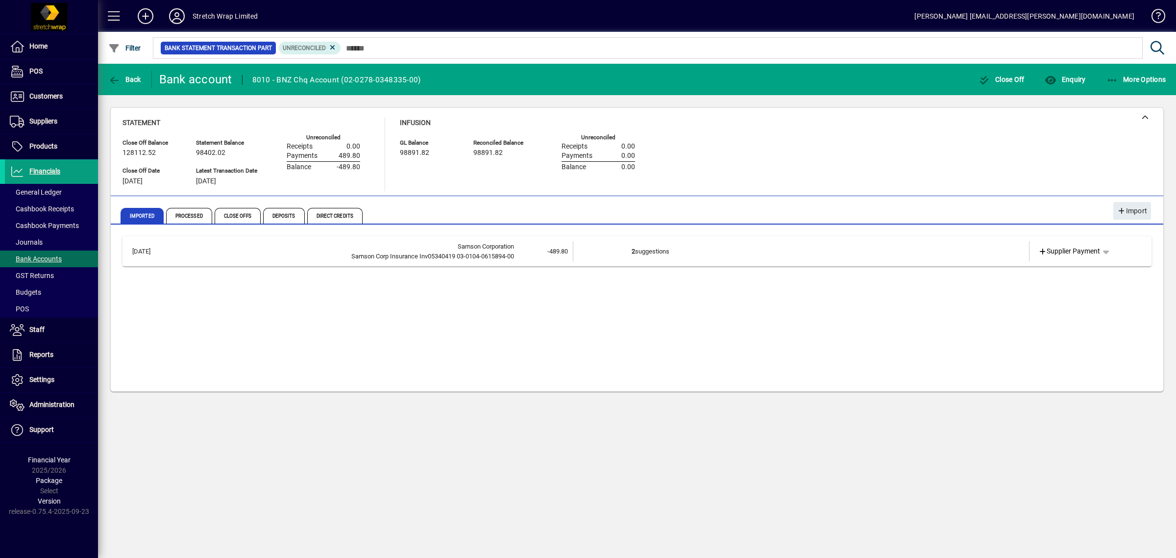
click at [196, 16] on div "Stretch Wrap Limited" at bounding box center [226, 16] width 66 height 16
click at [180, 19] on icon at bounding box center [177, 16] width 20 height 16
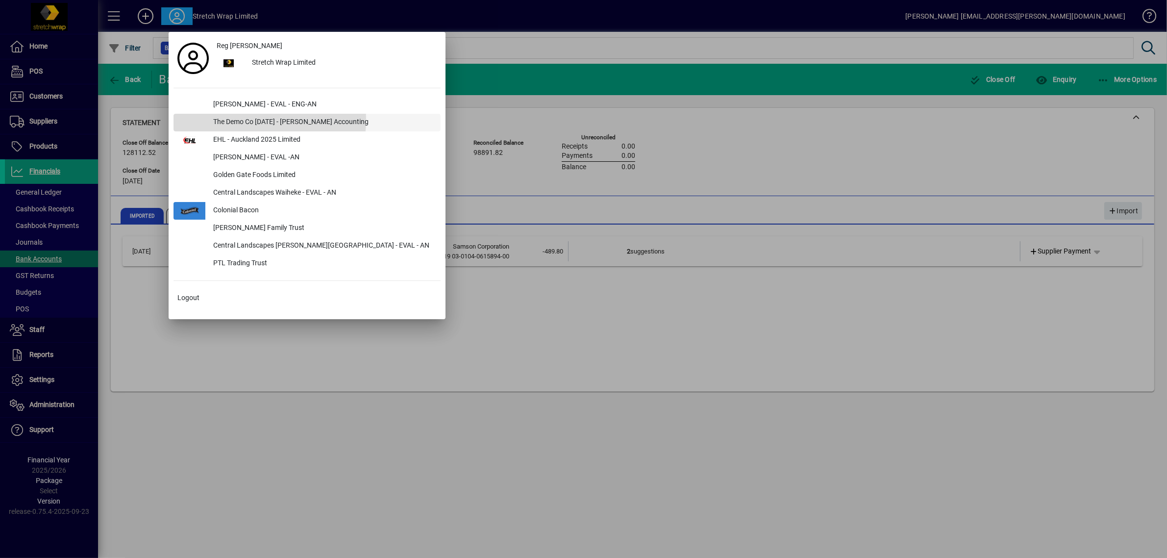
click at [227, 119] on div "The Demo Co [DATE] - [PERSON_NAME] Accounting" at bounding box center [322, 123] width 235 height 18
